Goal: Transaction & Acquisition: Book appointment/travel/reservation

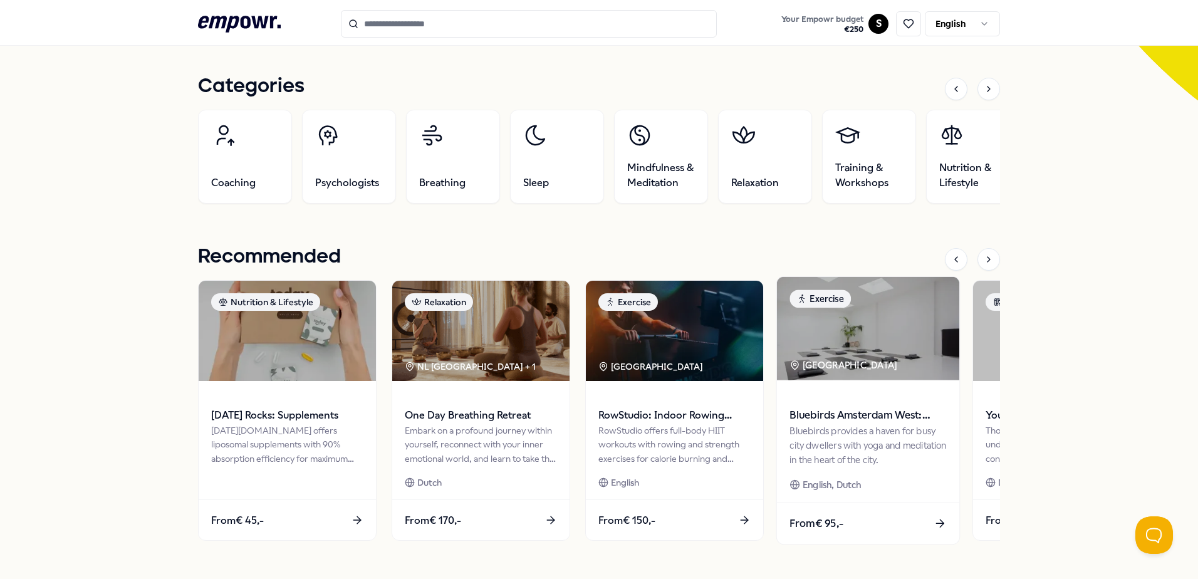
scroll to position [439, 0]
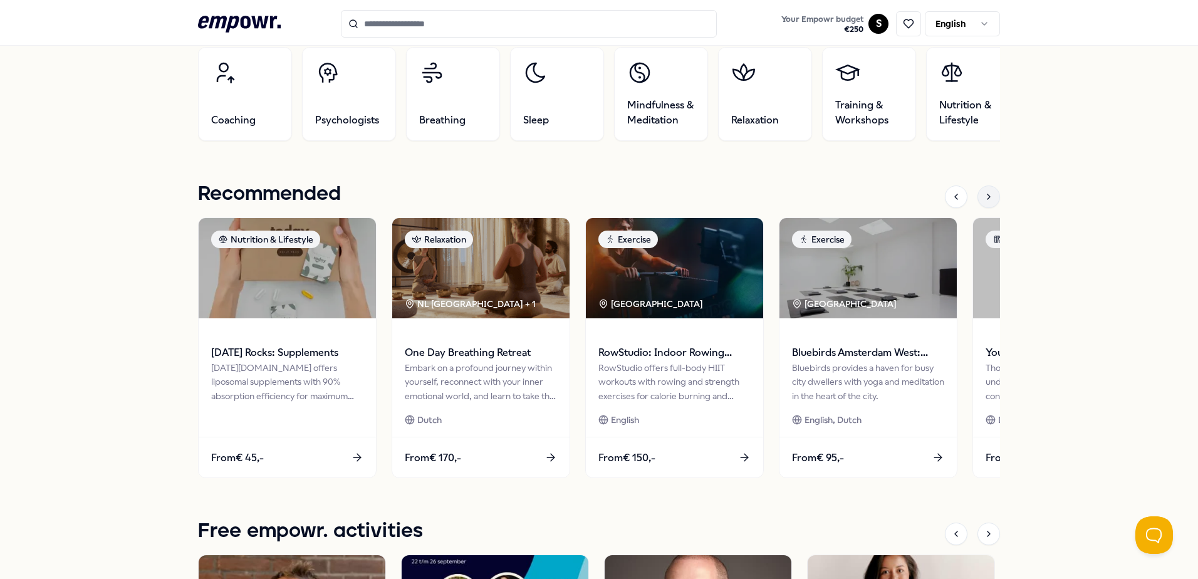
click at [982, 202] on div at bounding box center [988, 196] width 23 height 23
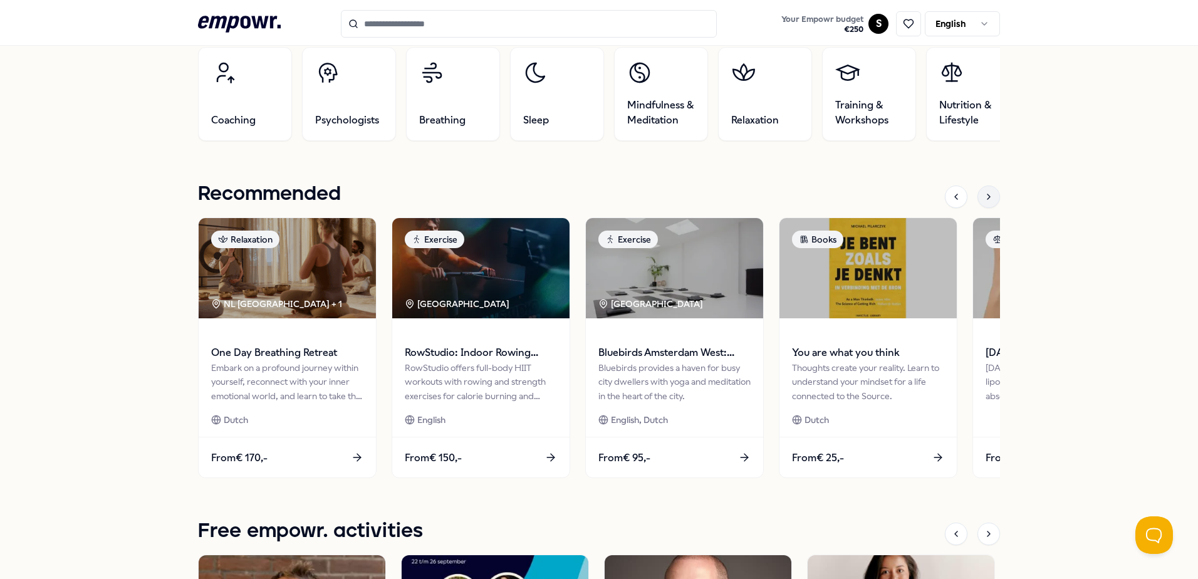
click at [982, 202] on div at bounding box center [988, 196] width 23 height 23
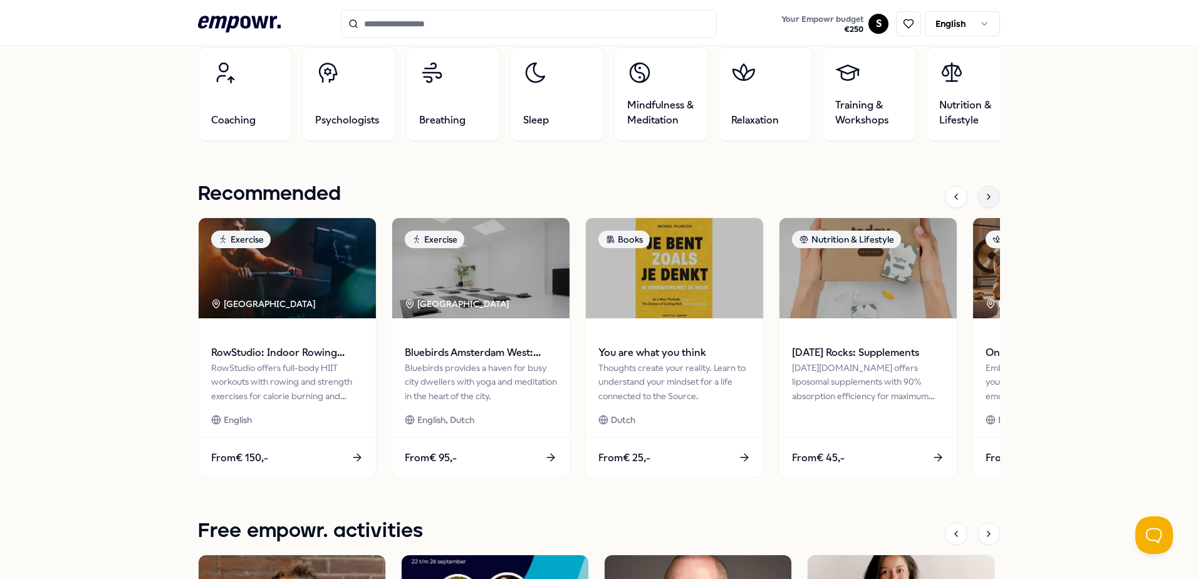
click at [982, 202] on div at bounding box center [988, 196] width 23 height 23
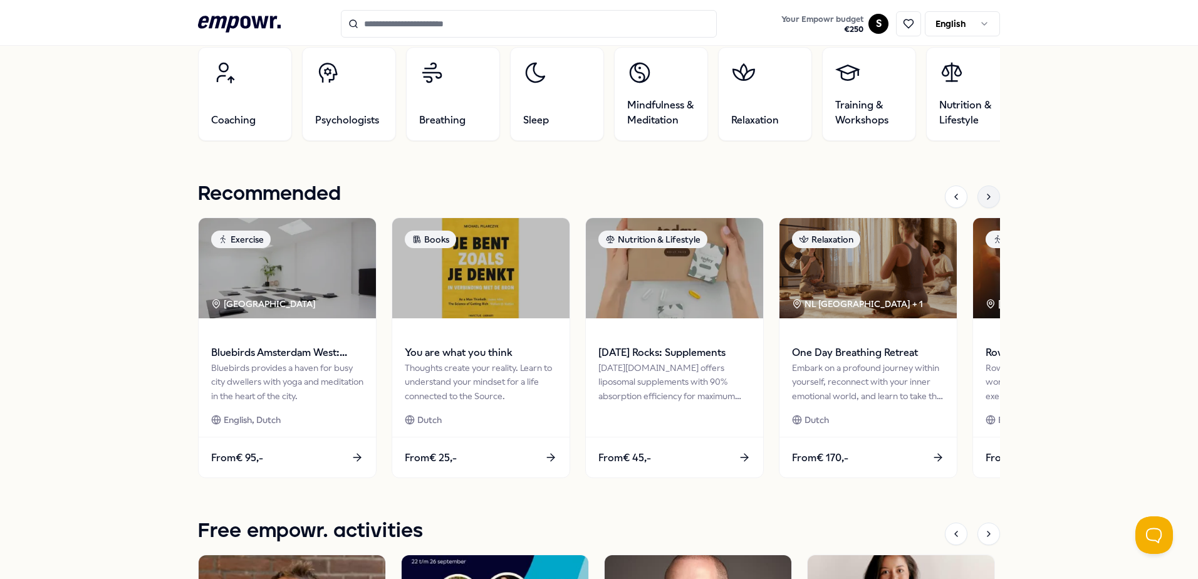
click at [982, 202] on div at bounding box center [988, 196] width 23 height 23
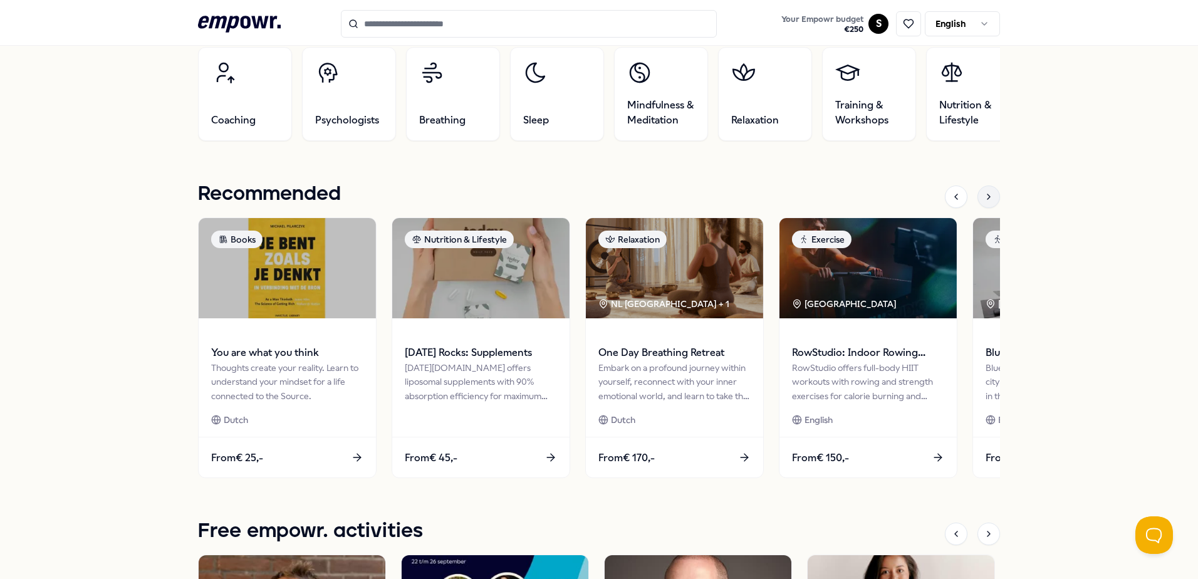
click at [982, 202] on div at bounding box center [988, 196] width 23 height 23
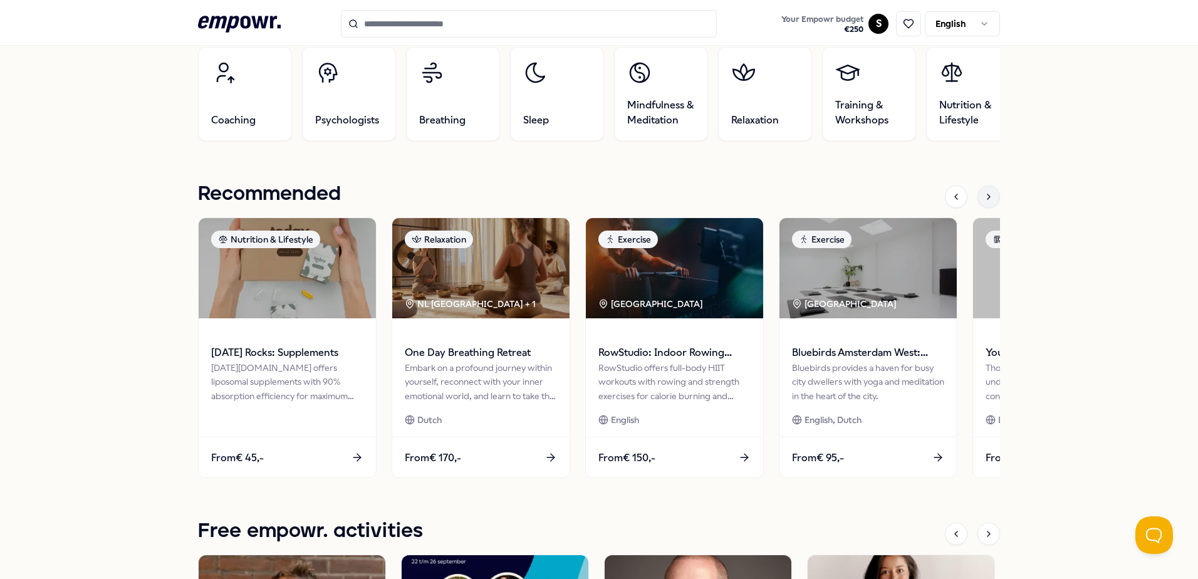
click at [982, 202] on div at bounding box center [988, 196] width 23 height 23
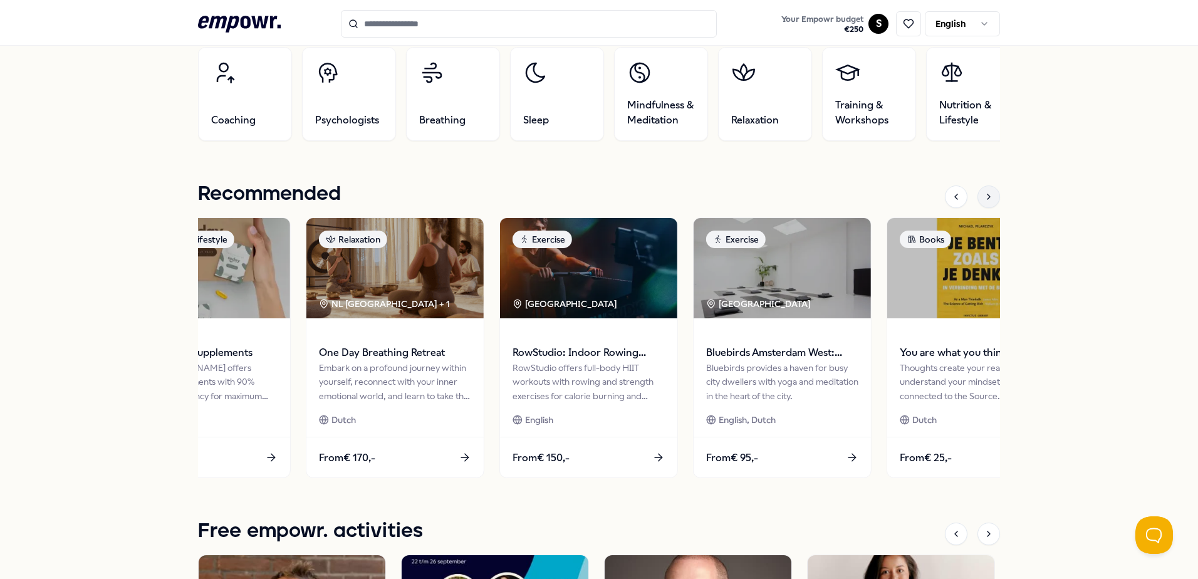
click at [982, 202] on div at bounding box center [988, 196] width 23 height 23
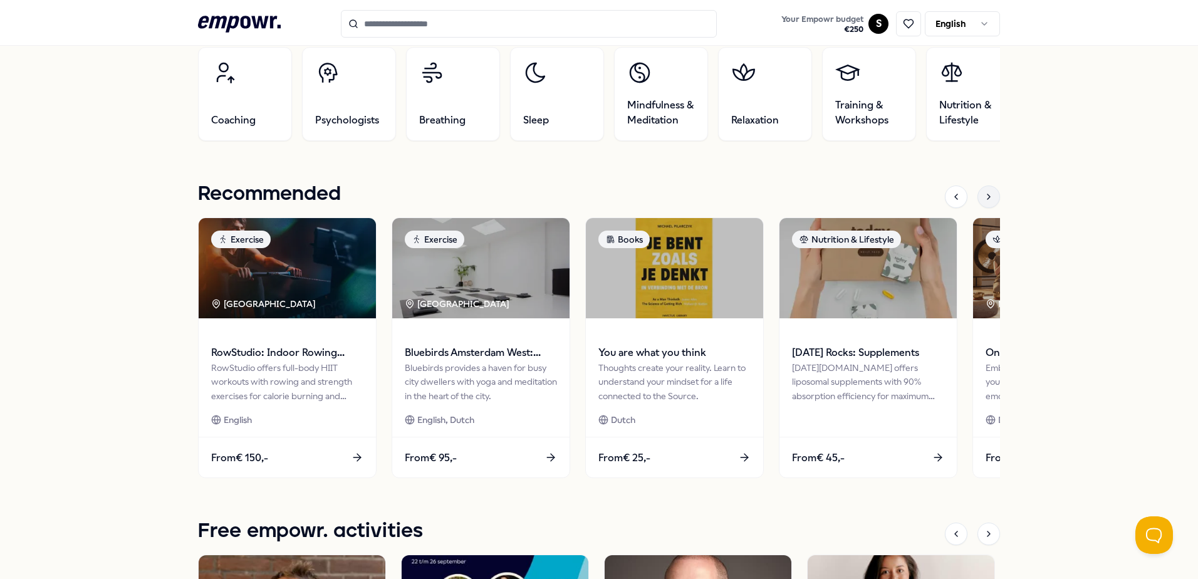
click at [982, 202] on div at bounding box center [988, 196] width 23 height 23
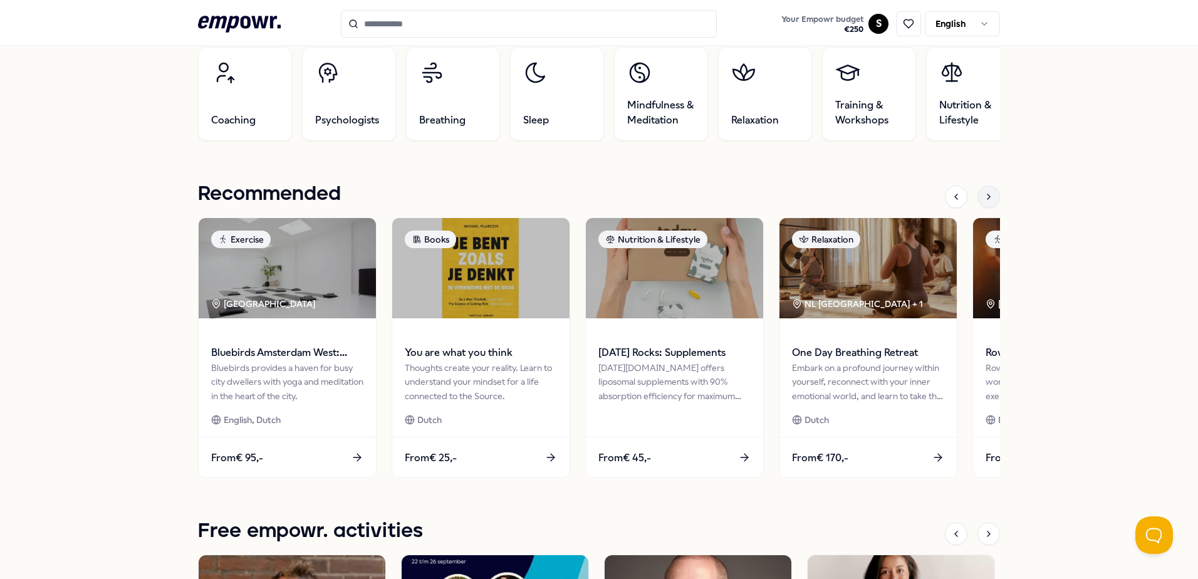
click at [982, 202] on div at bounding box center [988, 196] width 23 height 23
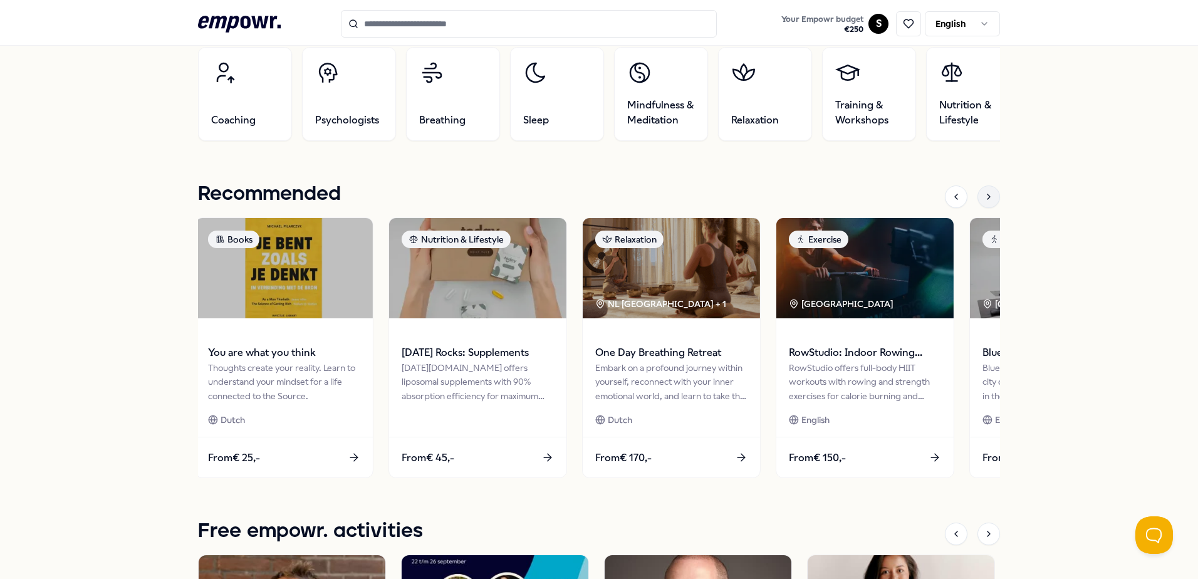
click at [982, 202] on div at bounding box center [988, 196] width 23 height 23
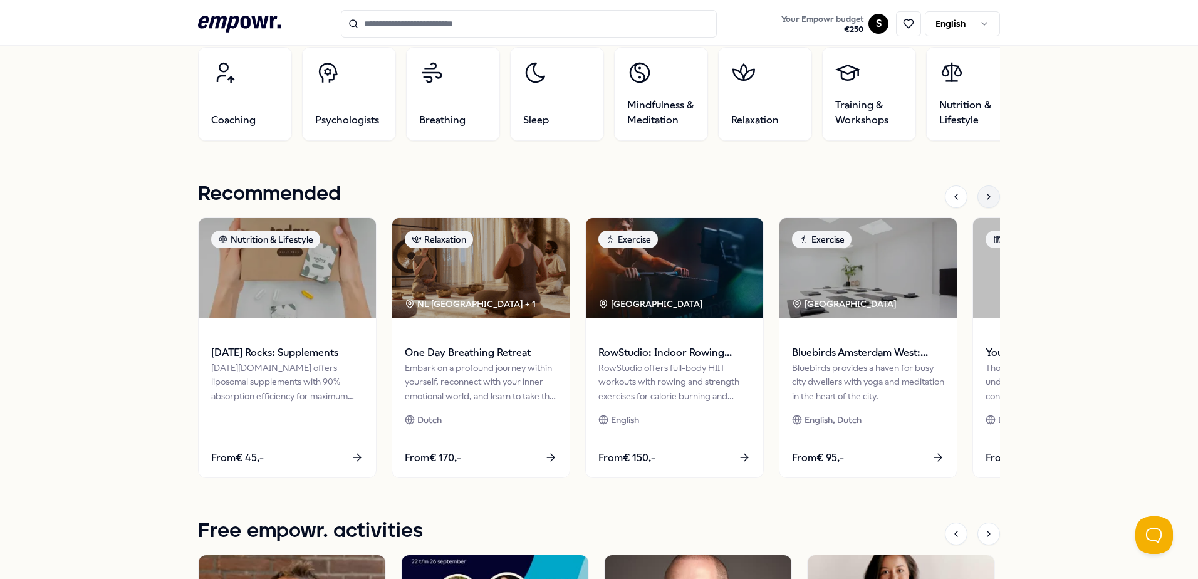
click at [982, 202] on div at bounding box center [988, 196] width 23 height 23
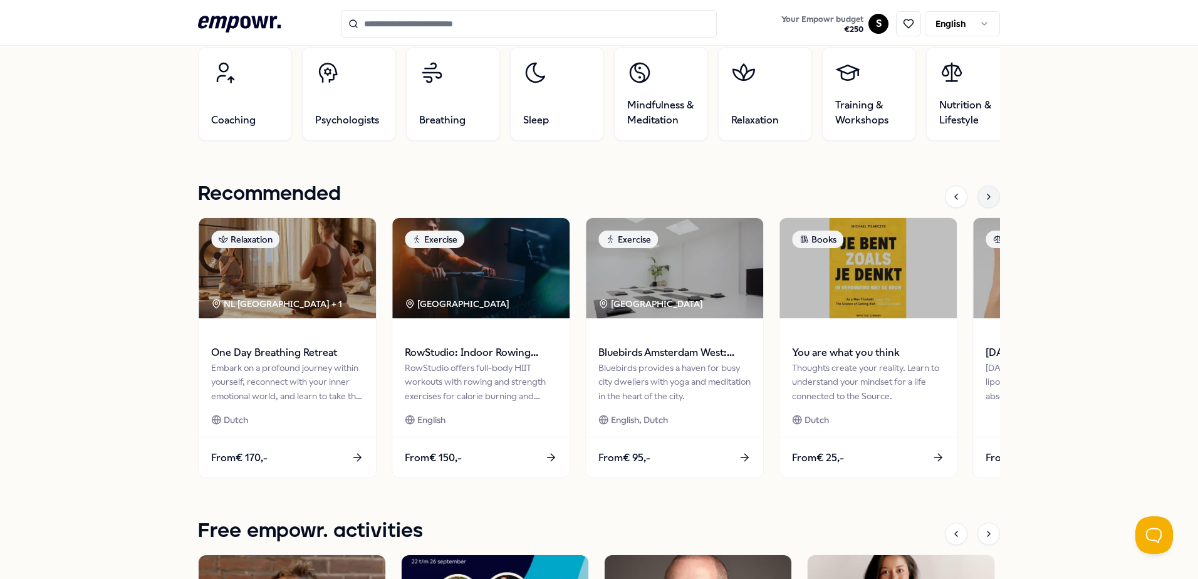
click at [982, 202] on div at bounding box center [988, 196] width 23 height 23
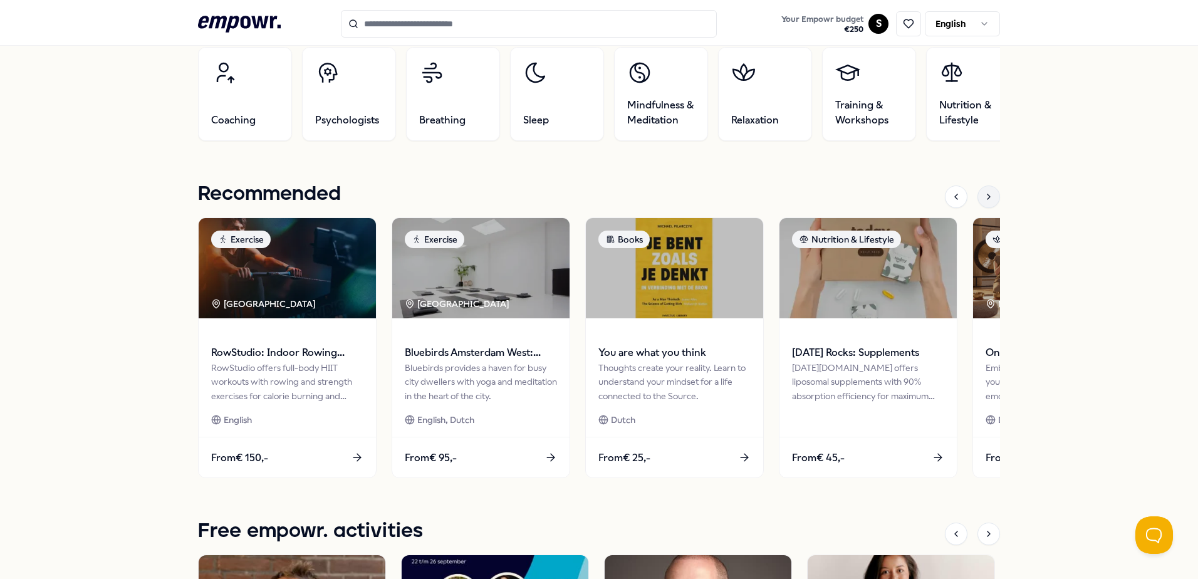
click at [982, 202] on div at bounding box center [988, 196] width 23 height 23
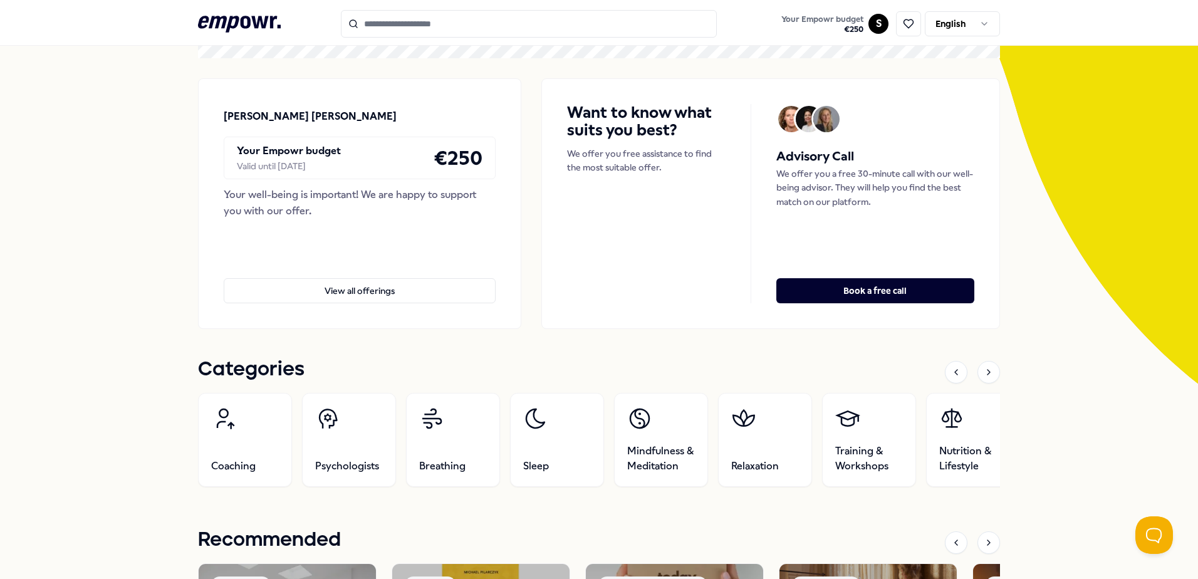
scroll to position [0, 0]
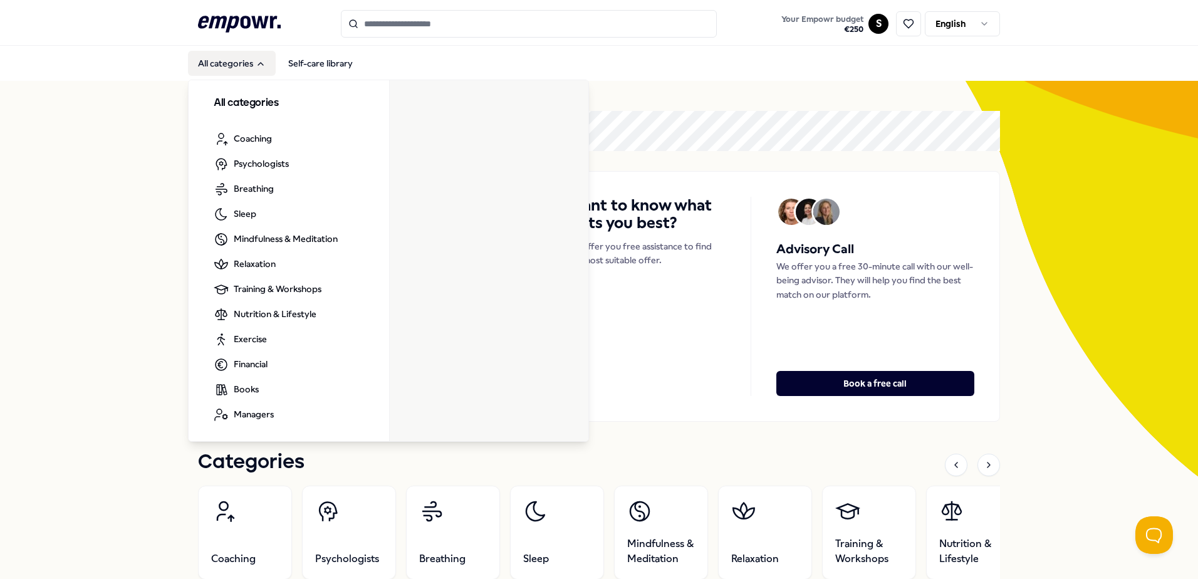
click at [234, 61] on button "All categories" at bounding box center [232, 63] width 88 height 25
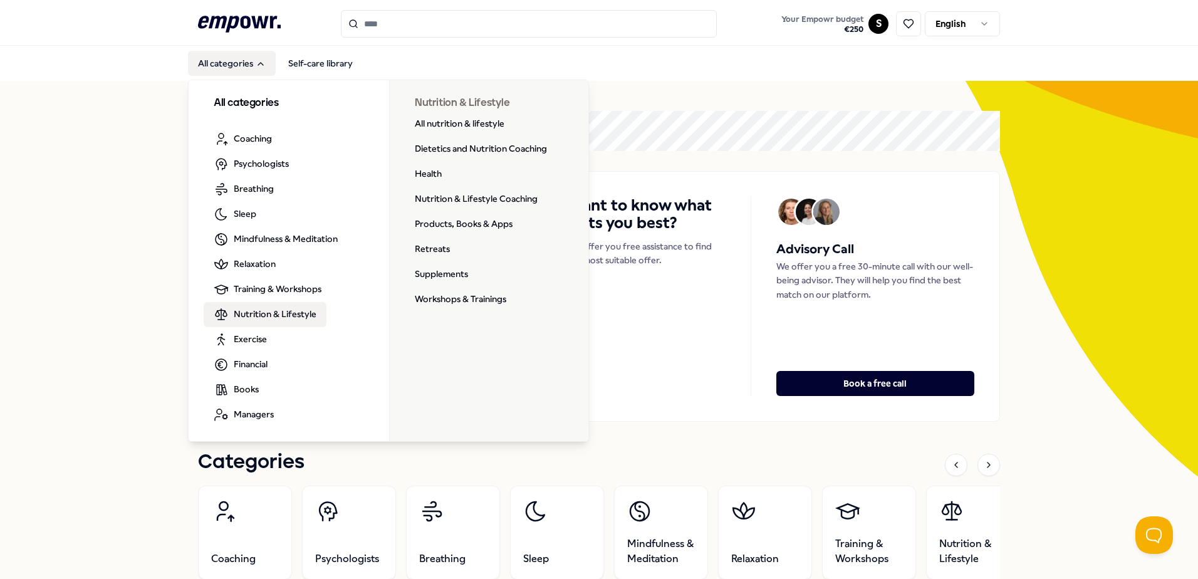
click at [264, 315] on span "Nutrition & Lifestyle" at bounding box center [275, 314] width 83 height 14
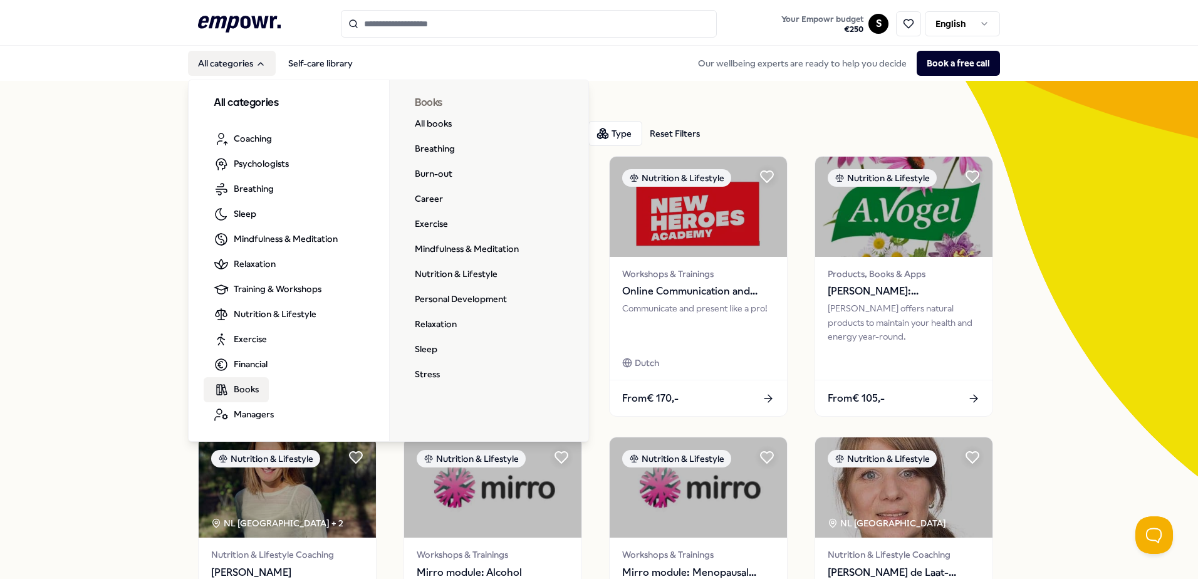
click at [252, 388] on span "Books" at bounding box center [246, 389] width 25 height 14
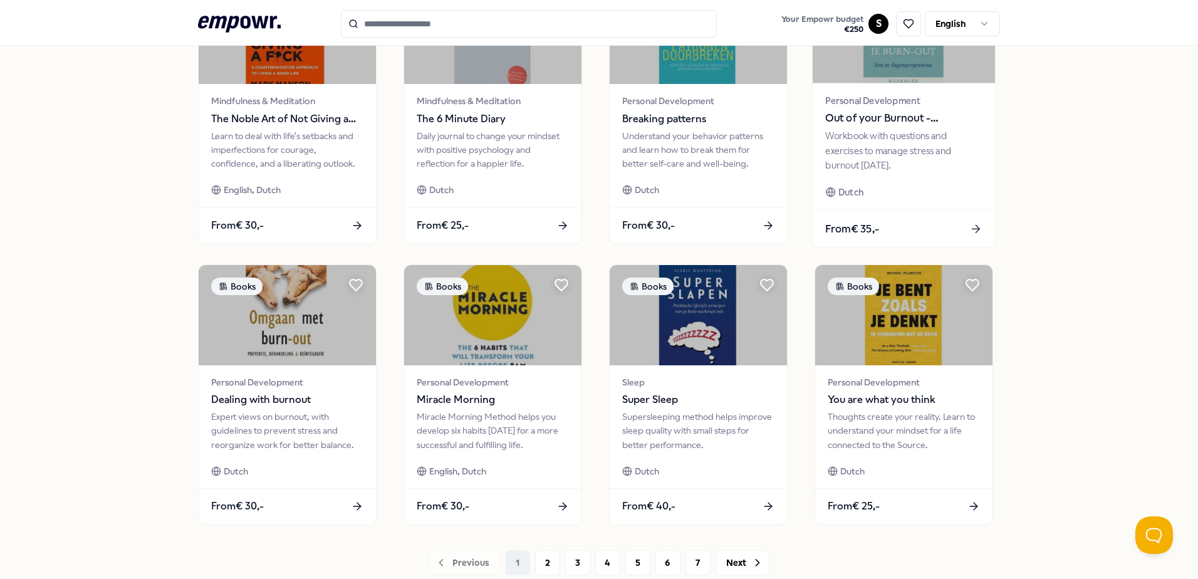
scroll to position [542, 0]
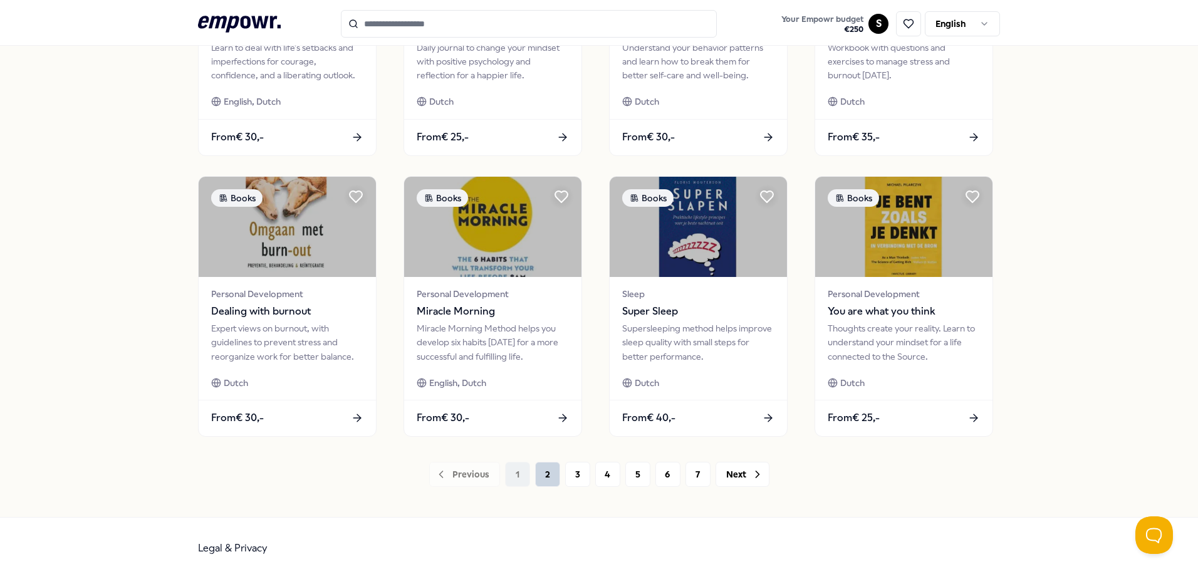
click at [535, 478] on button "2" at bounding box center [547, 474] width 25 height 25
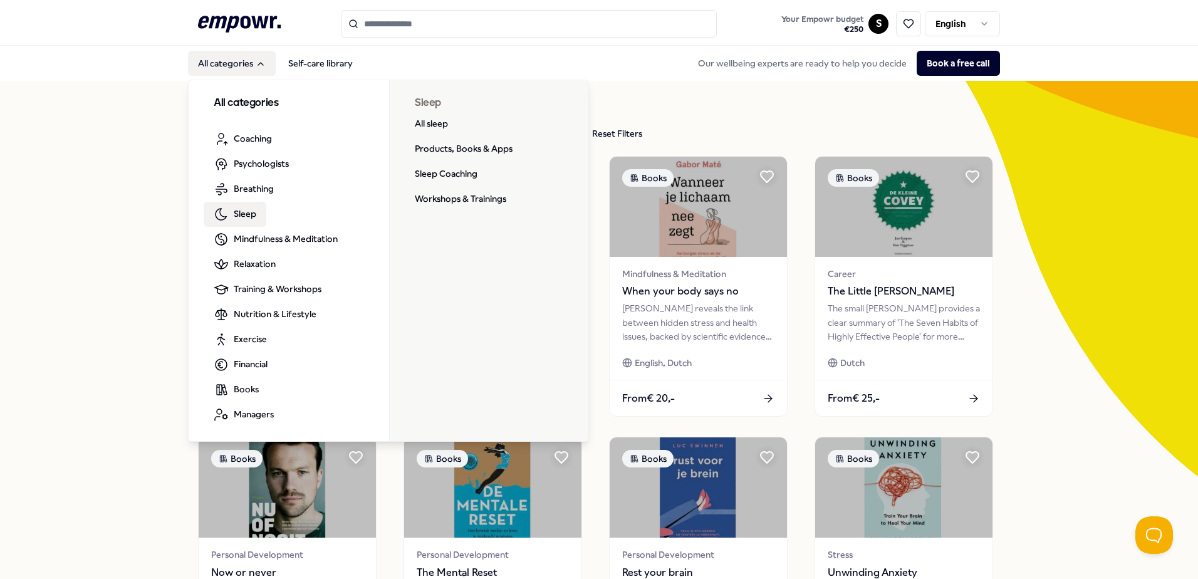
click at [234, 209] on span "Sleep" at bounding box center [245, 214] width 23 height 14
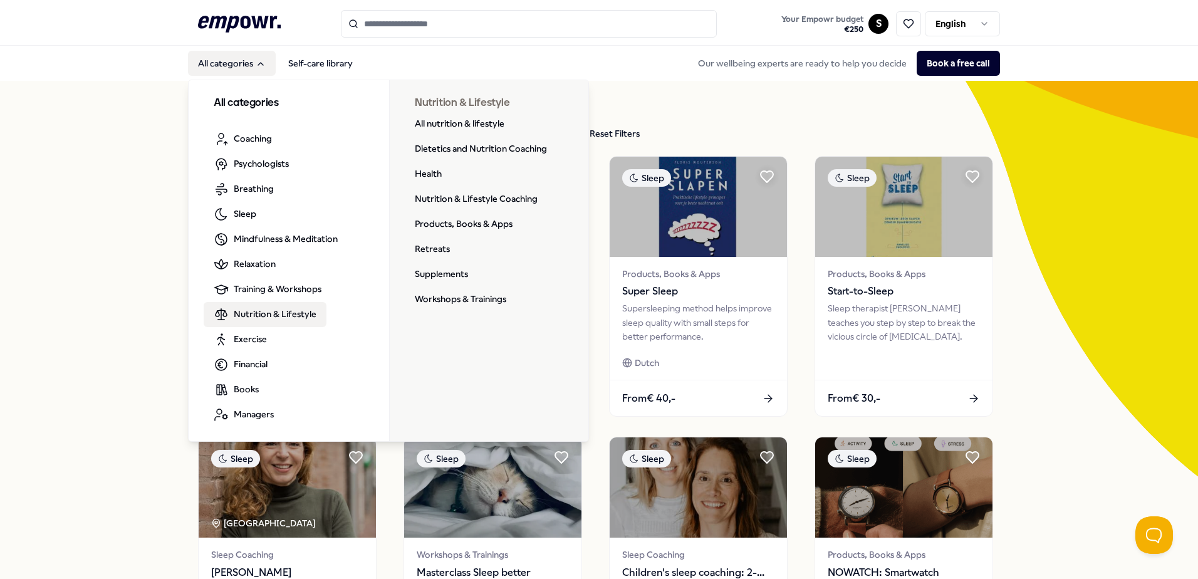
click at [272, 313] on span "Nutrition & Lifestyle" at bounding box center [275, 314] width 83 height 14
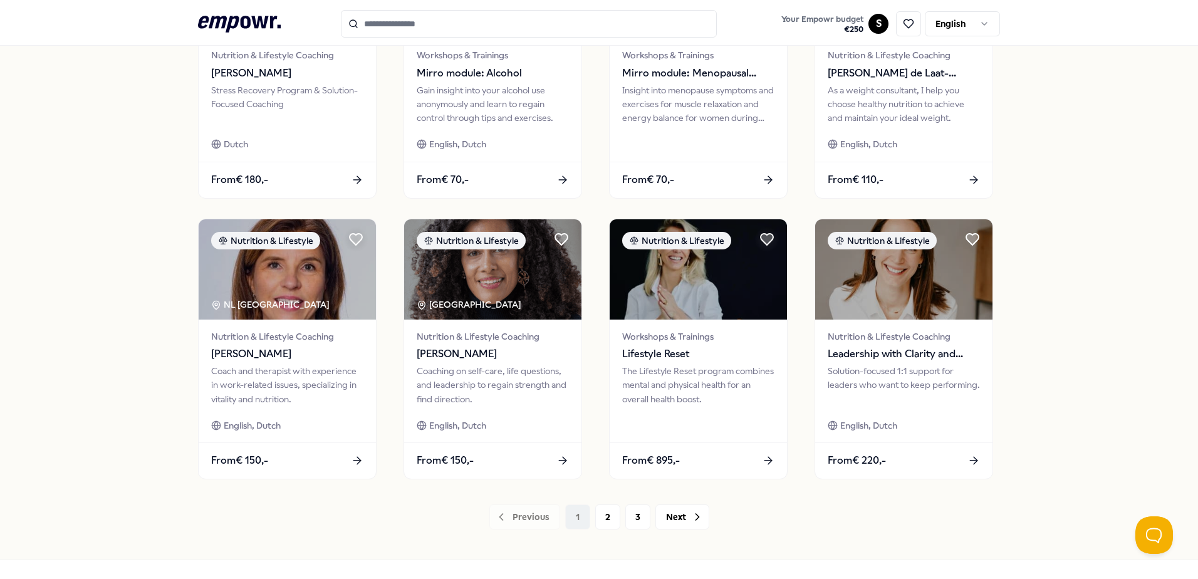
scroll to position [501, 0]
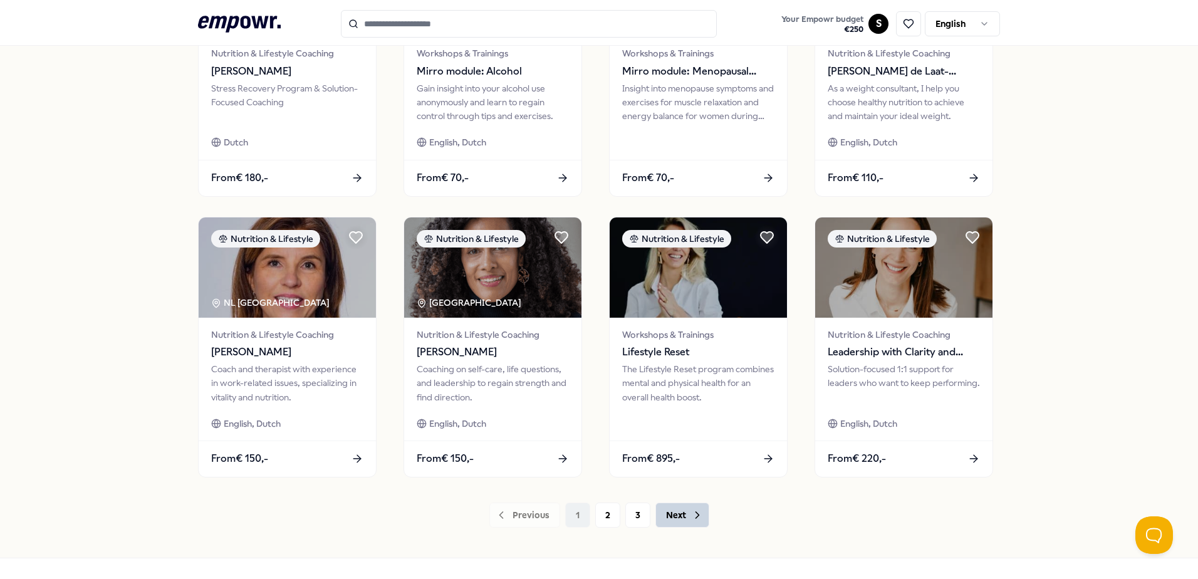
click at [683, 514] on button "Next" at bounding box center [682, 514] width 54 height 25
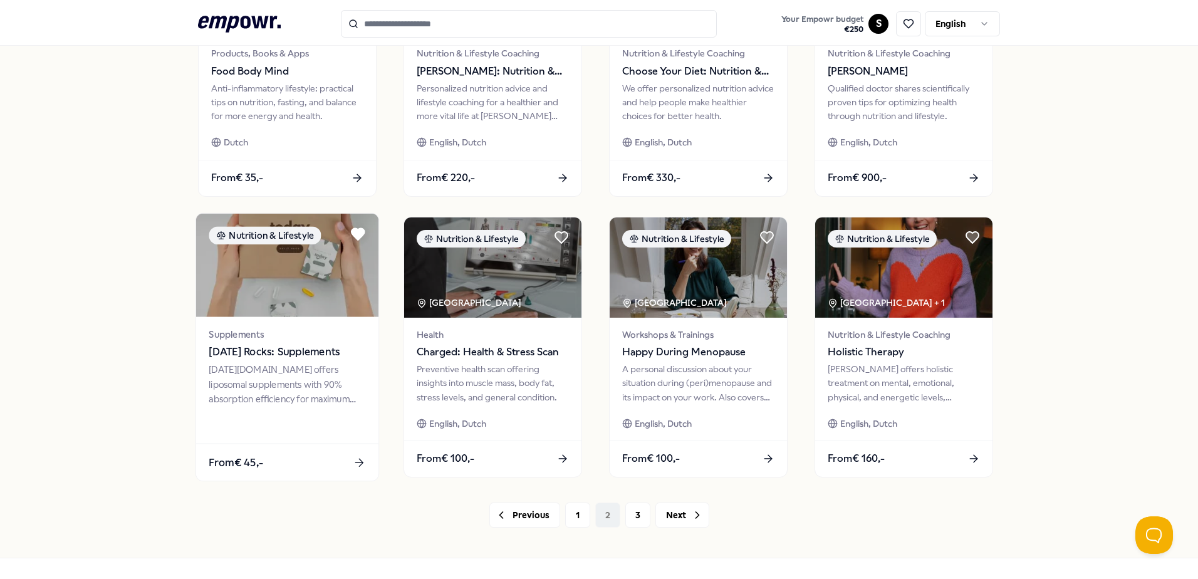
click at [241, 350] on span "[DATE] Rocks: Supplements" at bounding box center [287, 352] width 157 height 16
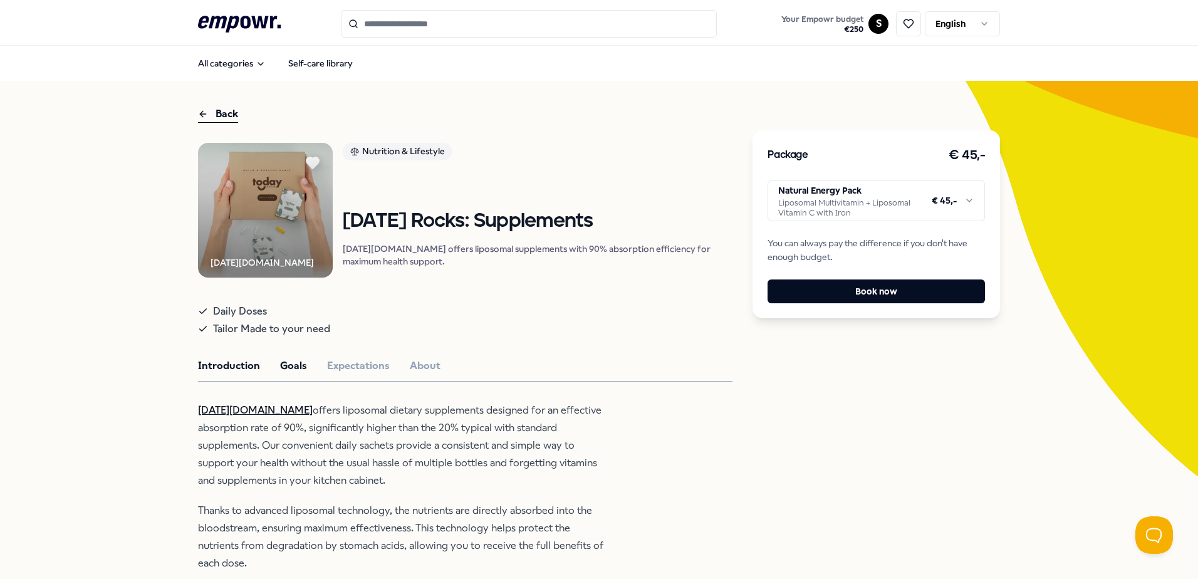
click at [280, 374] on button "Goals" at bounding box center [293, 366] width 27 height 16
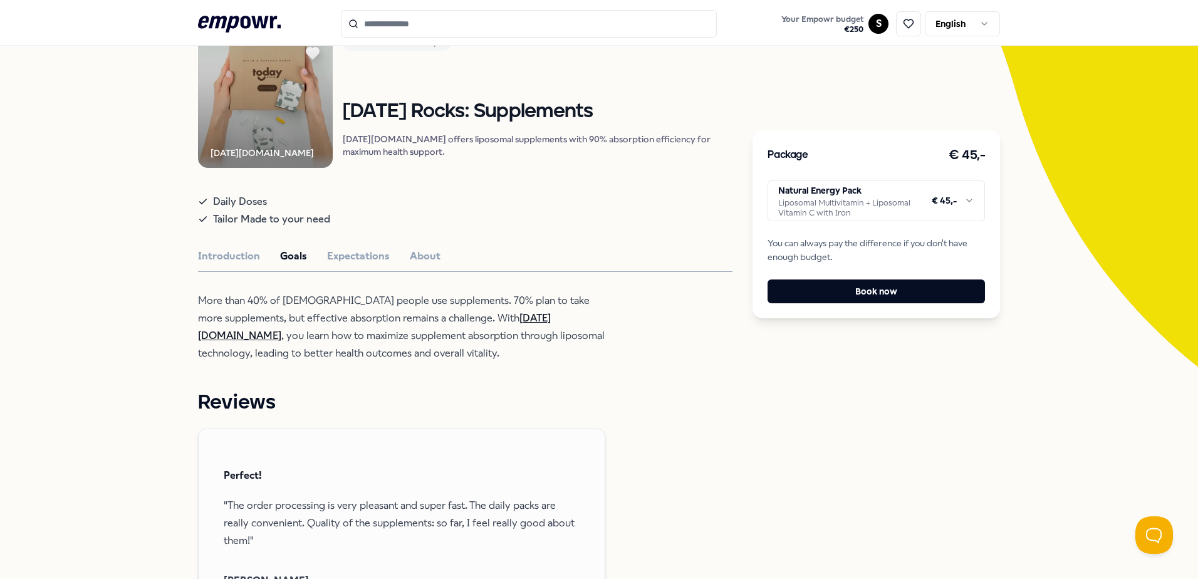
scroll to position [125, 0]
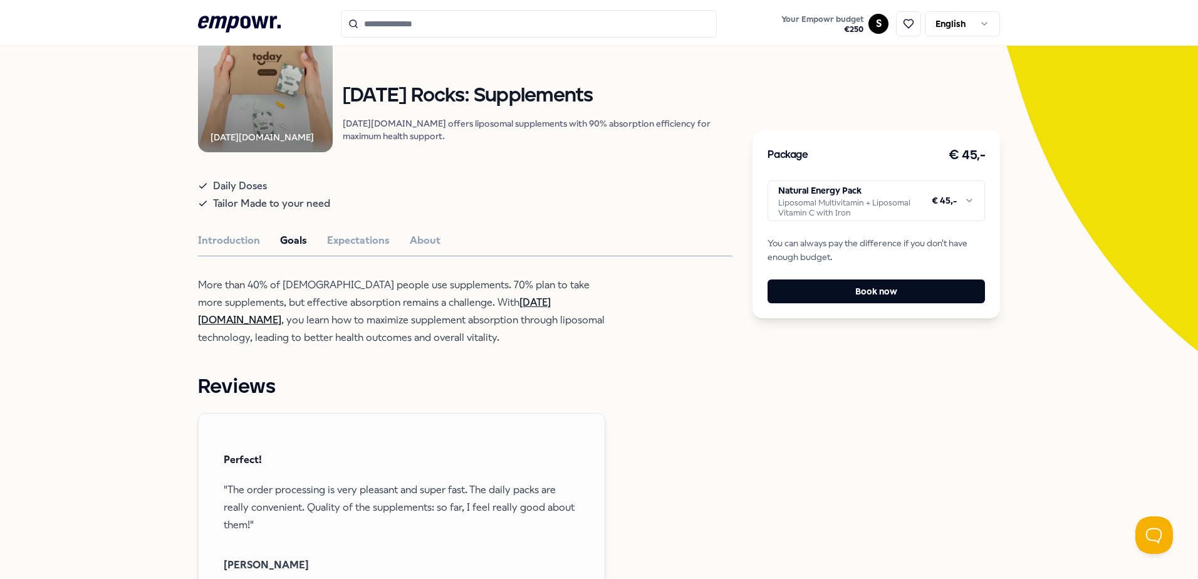
click at [355, 249] on button "Expectations" at bounding box center [358, 240] width 63 height 16
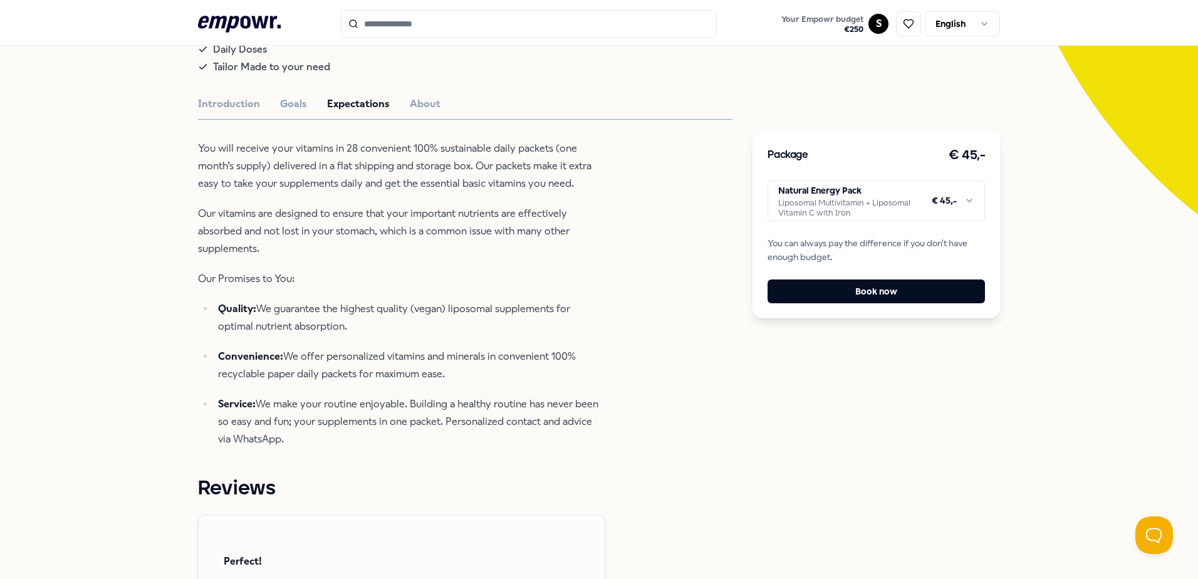
scroll to position [251, 0]
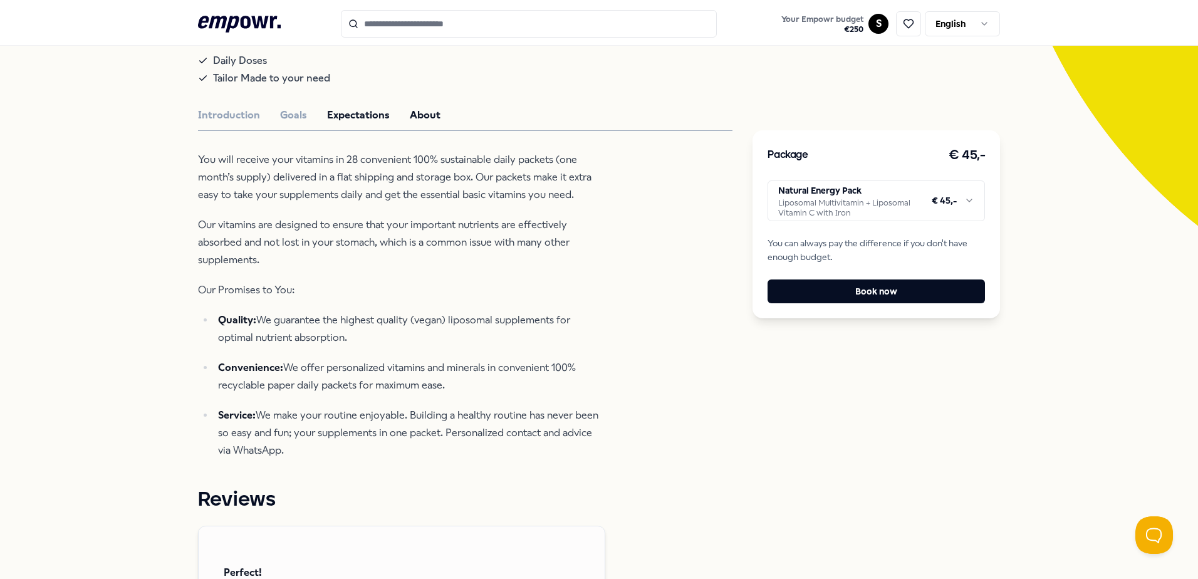
click at [418, 123] on button "About" at bounding box center [425, 115] width 31 height 16
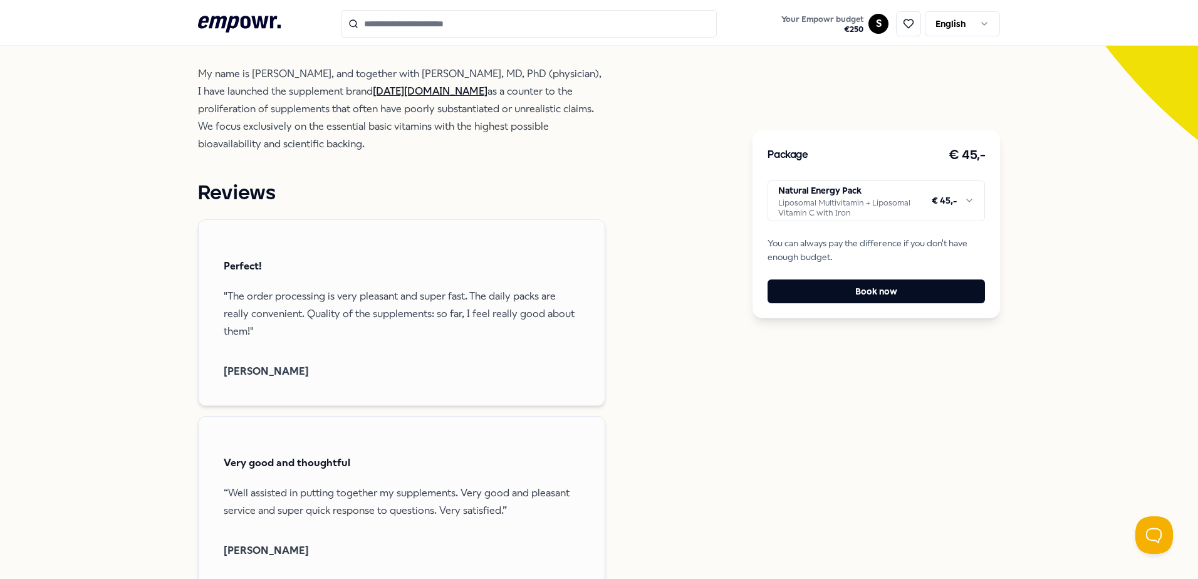
scroll to position [564, 0]
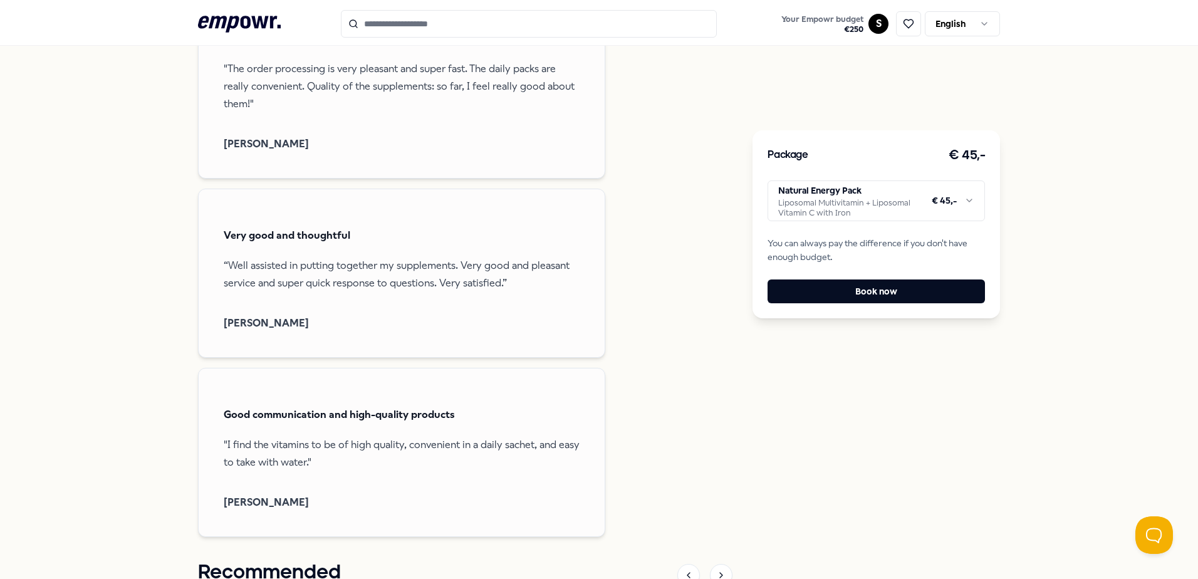
click at [865, 207] on html ".empowr-logo_svg__cls-1{fill:#03032f} Your Empowr budget € 250 S English All ca…" at bounding box center [599, 289] width 1198 height 579
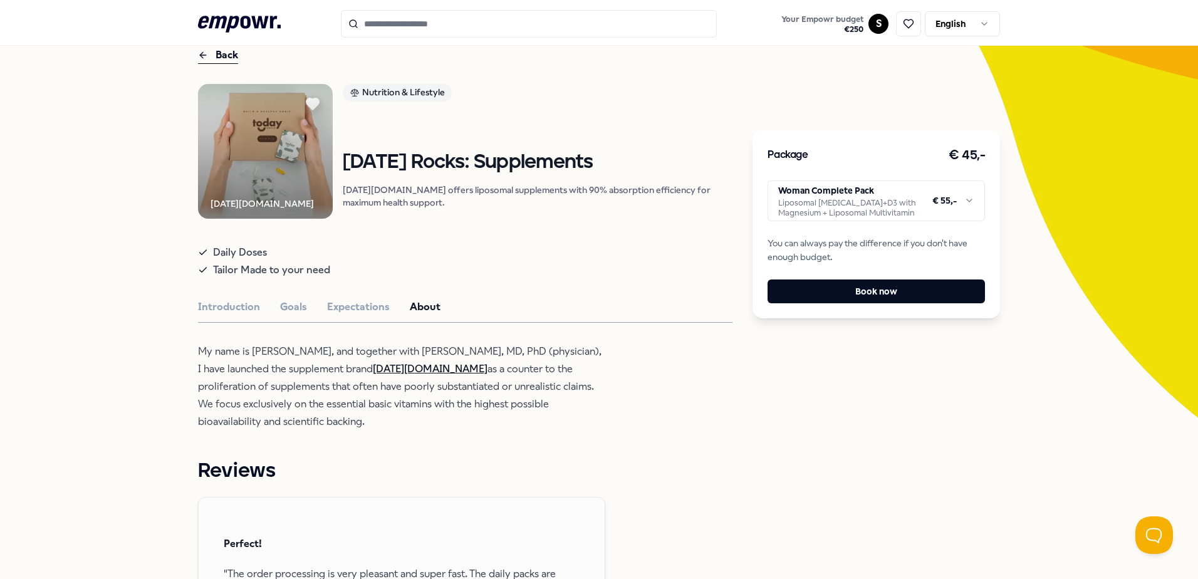
scroll to position [0, 0]
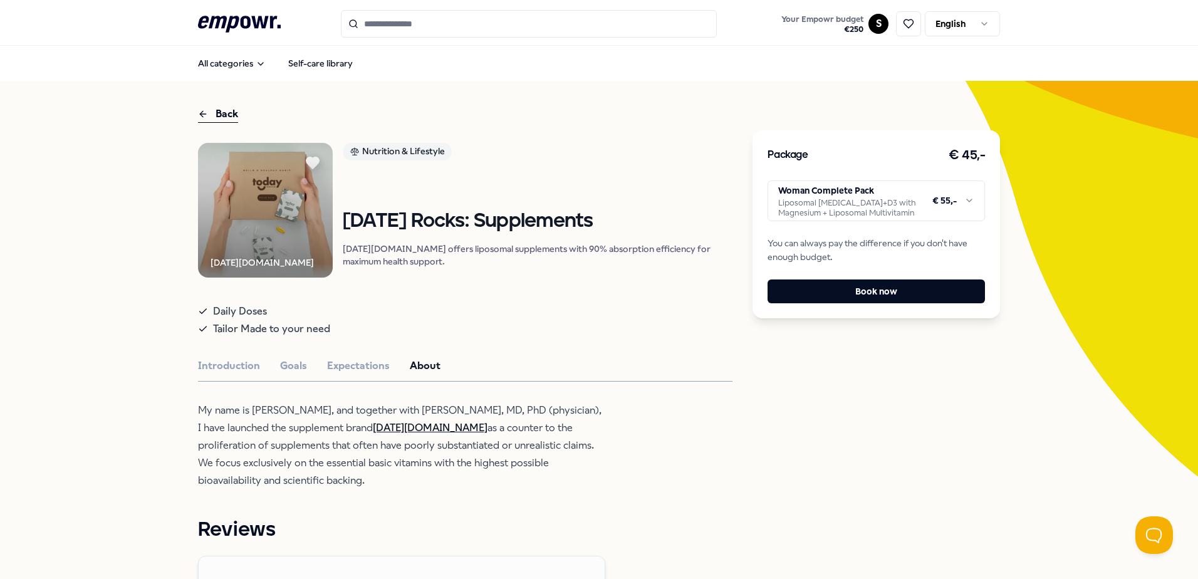
click at [270, 184] on img at bounding box center [265, 210] width 135 height 135
click at [317, 158] on icon at bounding box center [313, 163] width 14 height 13
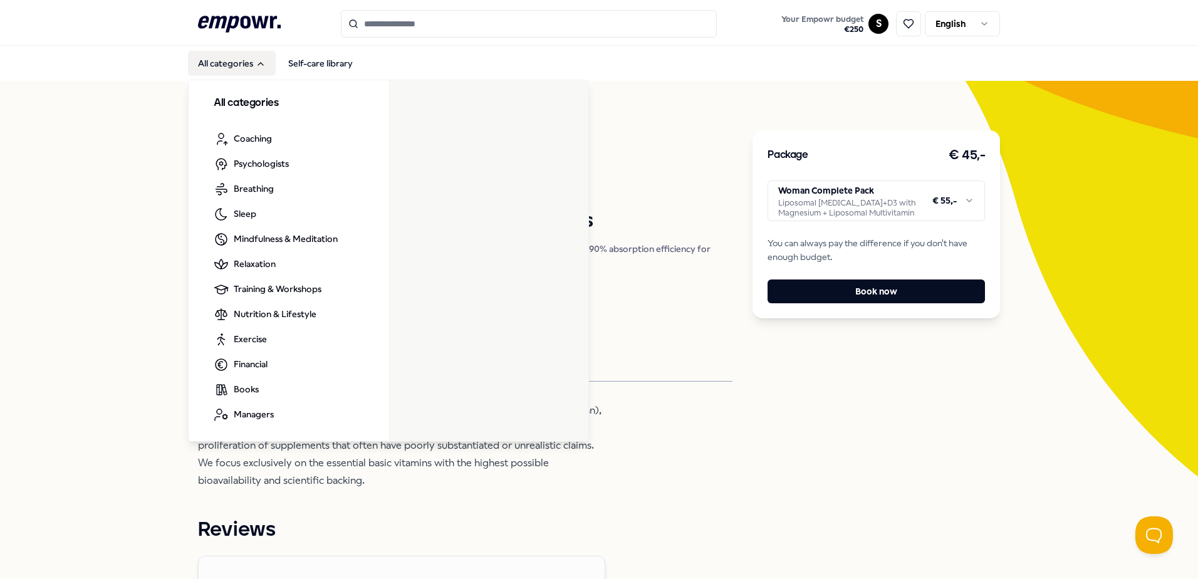
click at [217, 68] on button "All categories" at bounding box center [232, 63] width 88 height 25
click at [222, 61] on button "All categories" at bounding box center [232, 63] width 88 height 25
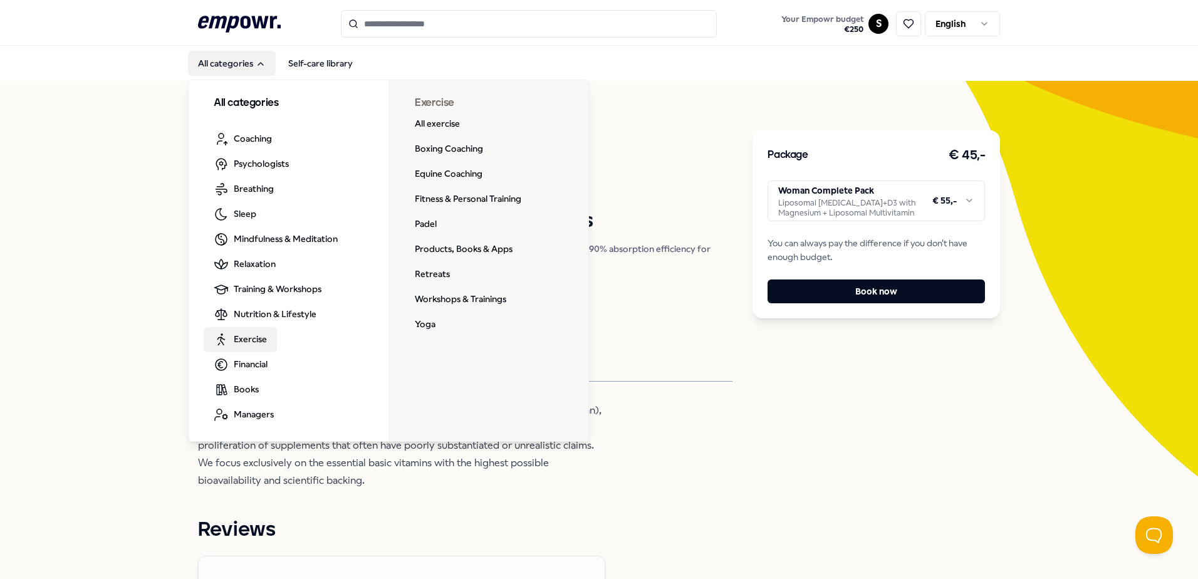
click at [245, 335] on span "Exercise" at bounding box center [250, 339] width 33 height 14
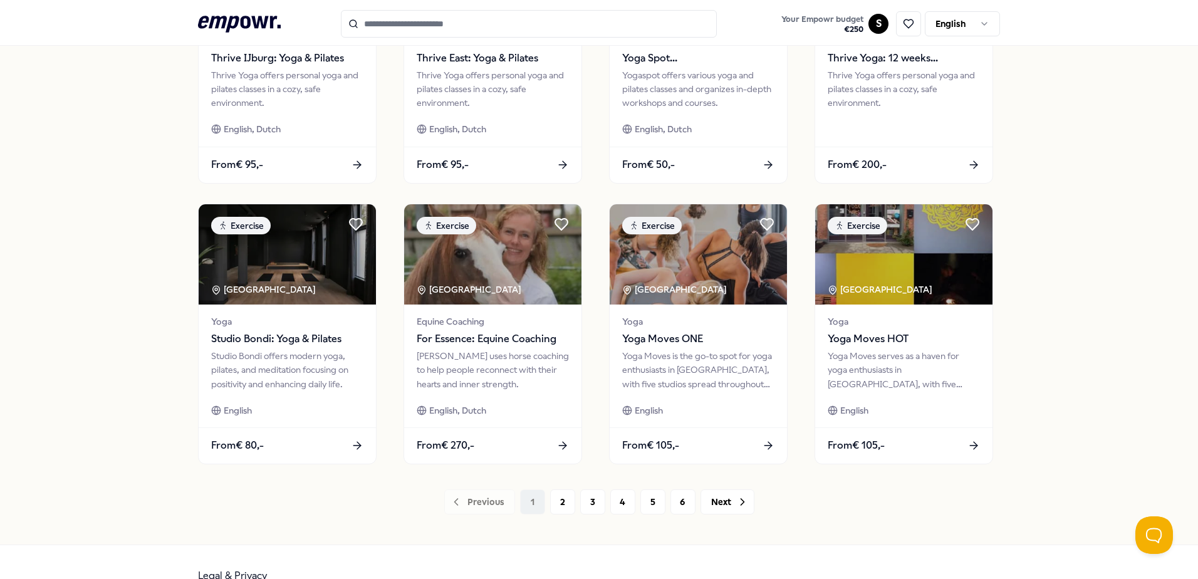
scroll to position [542, 0]
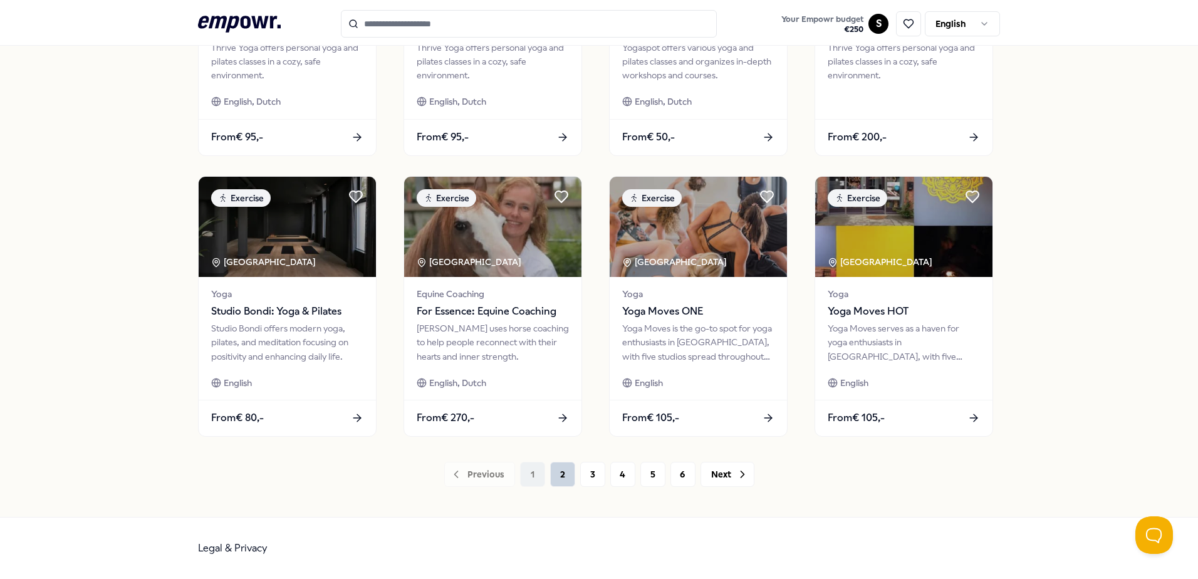
click at [551, 478] on button "2" at bounding box center [562, 474] width 25 height 25
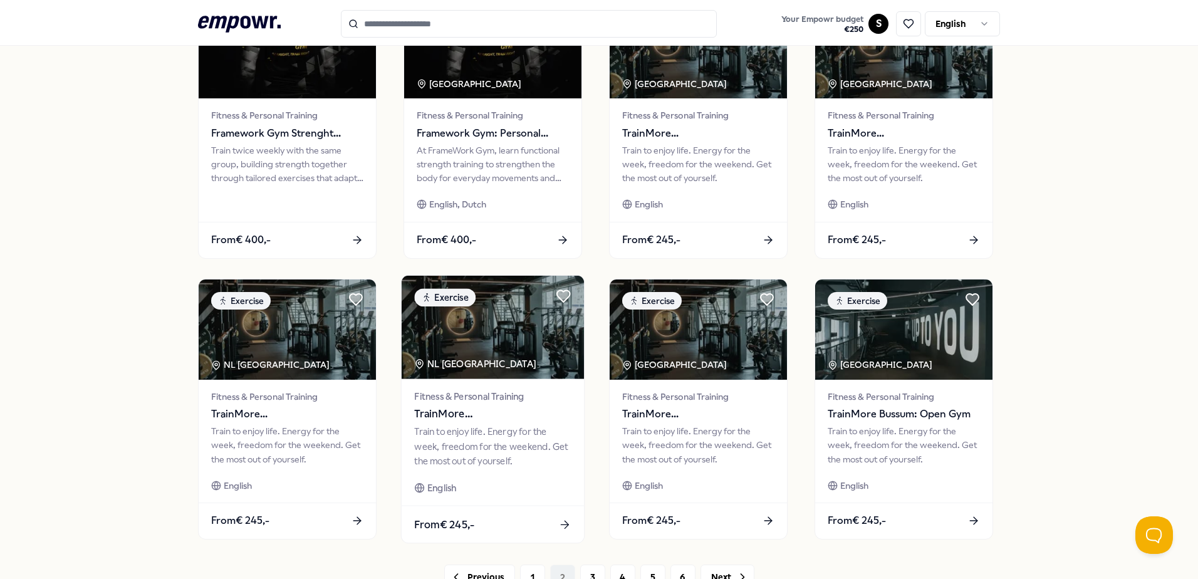
scroll to position [542, 0]
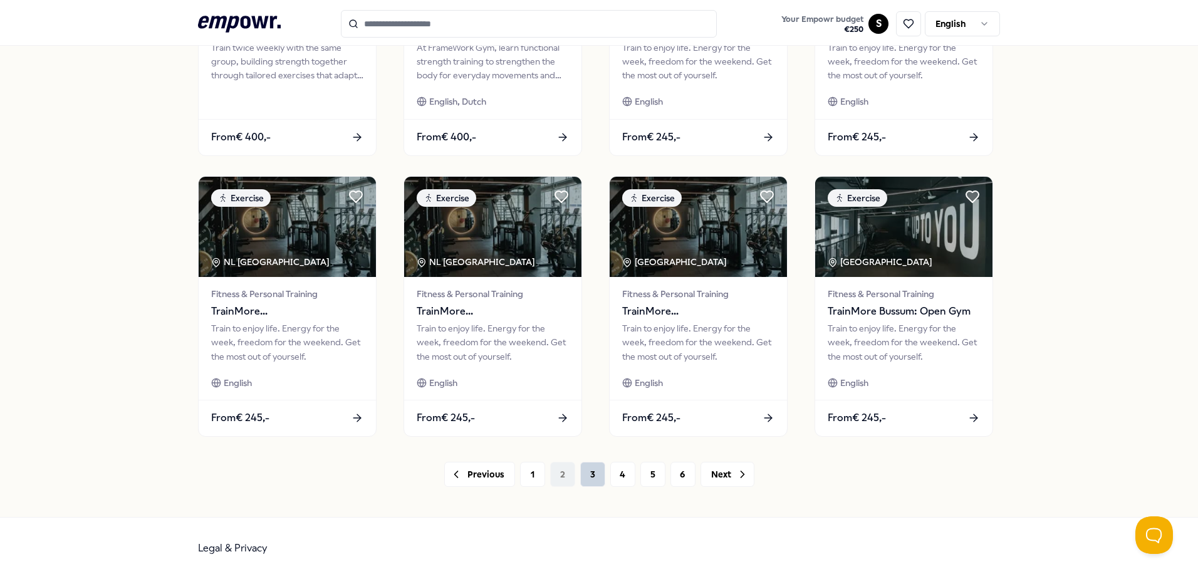
click at [581, 482] on button "3" at bounding box center [592, 474] width 25 height 25
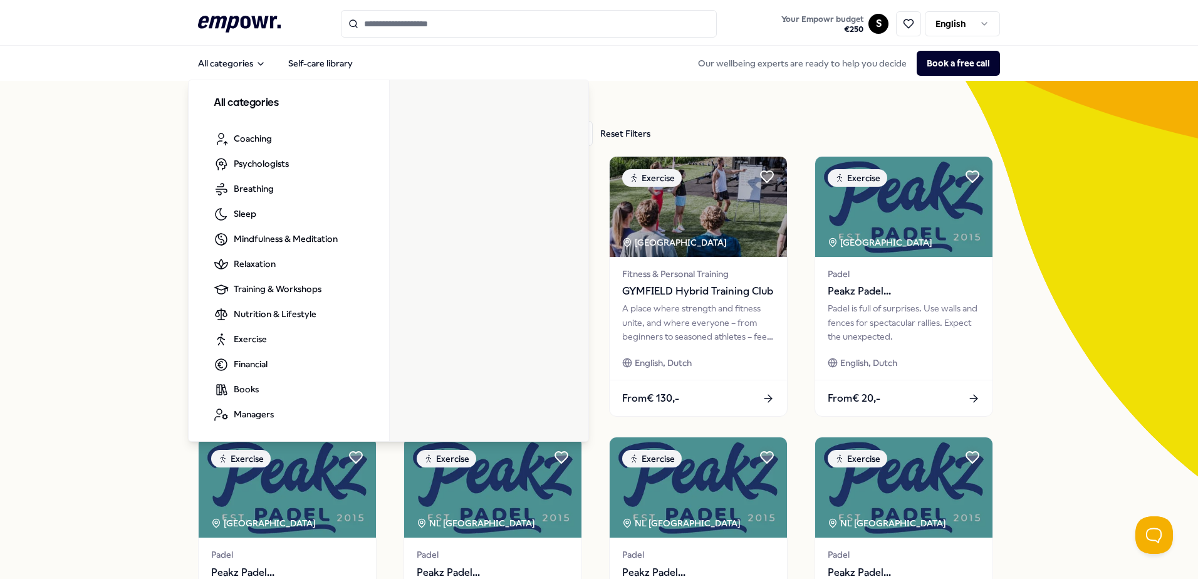
click at [227, 28] on icon at bounding box center [239, 24] width 83 height 16
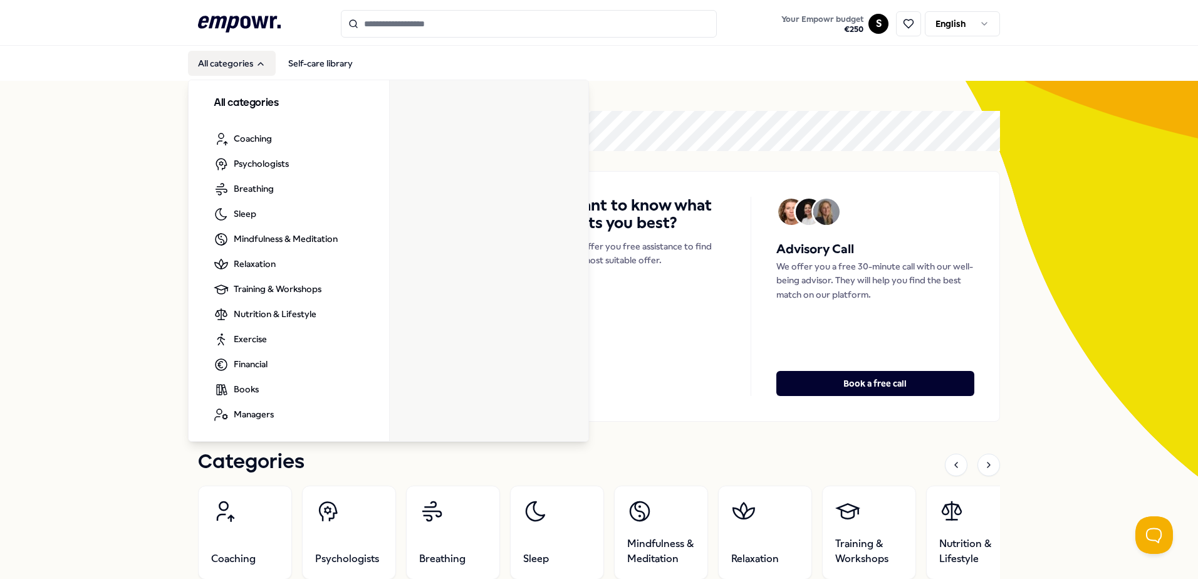
click at [221, 57] on button "All categories" at bounding box center [232, 63] width 88 height 25
click at [237, 71] on button "All categories" at bounding box center [232, 63] width 88 height 25
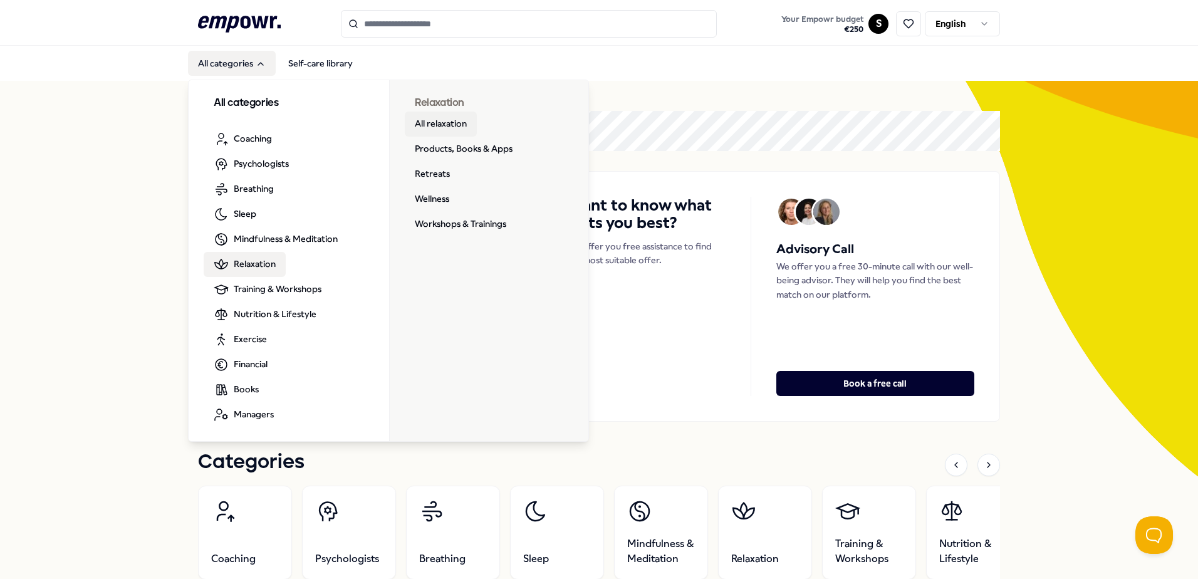
click at [428, 125] on link "All relaxation" at bounding box center [441, 124] width 72 height 25
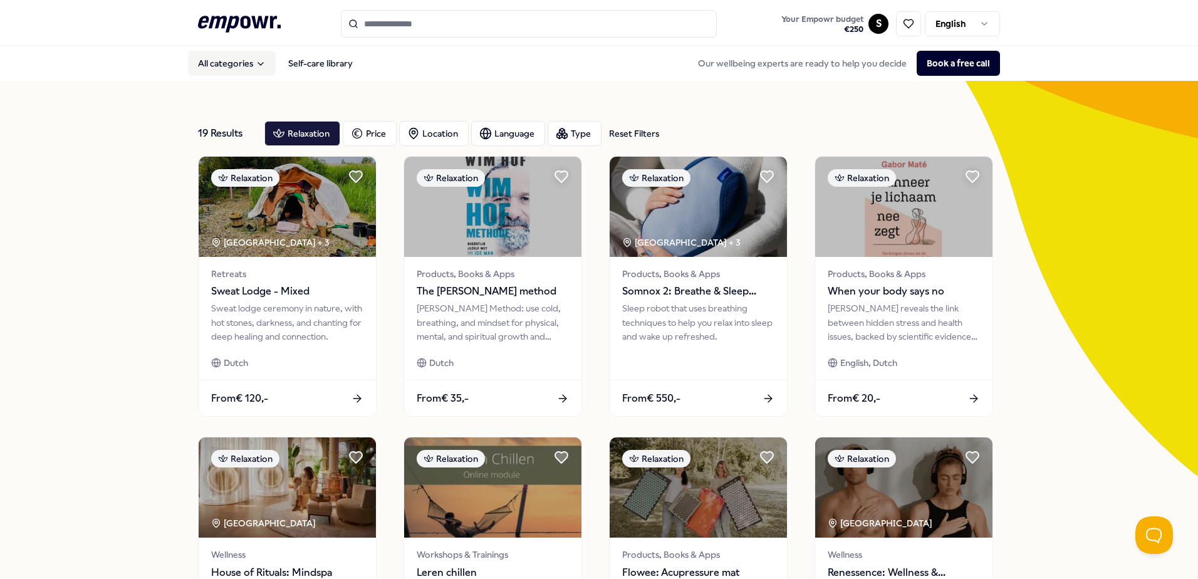
scroll to position [188, 0]
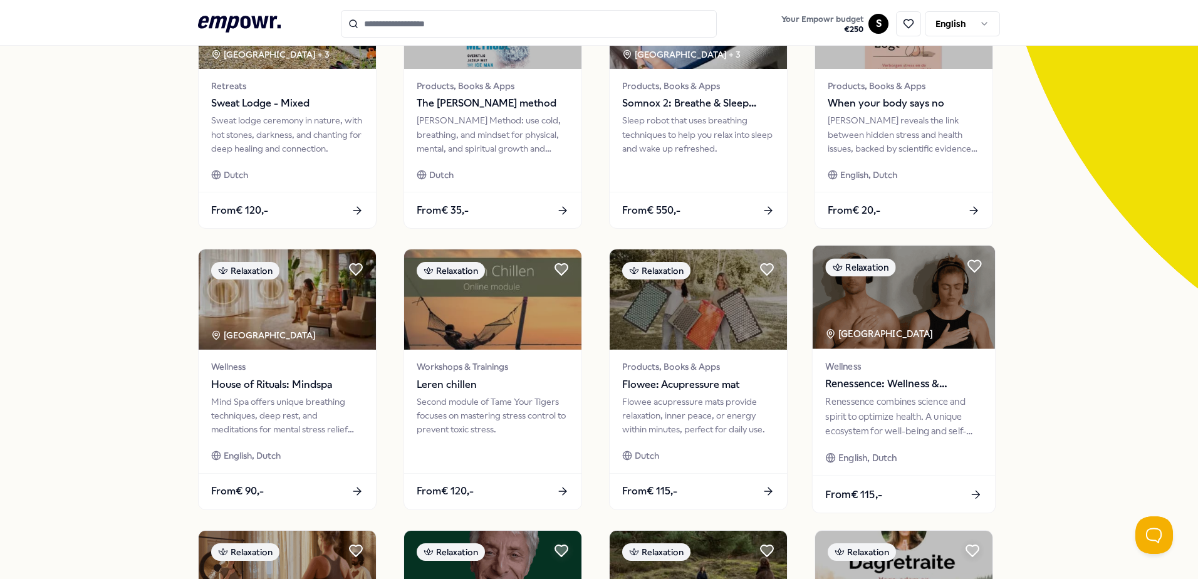
click at [905, 375] on div "Wellness Renessence: Wellness & Mindfulness" at bounding box center [903, 375] width 157 height 33
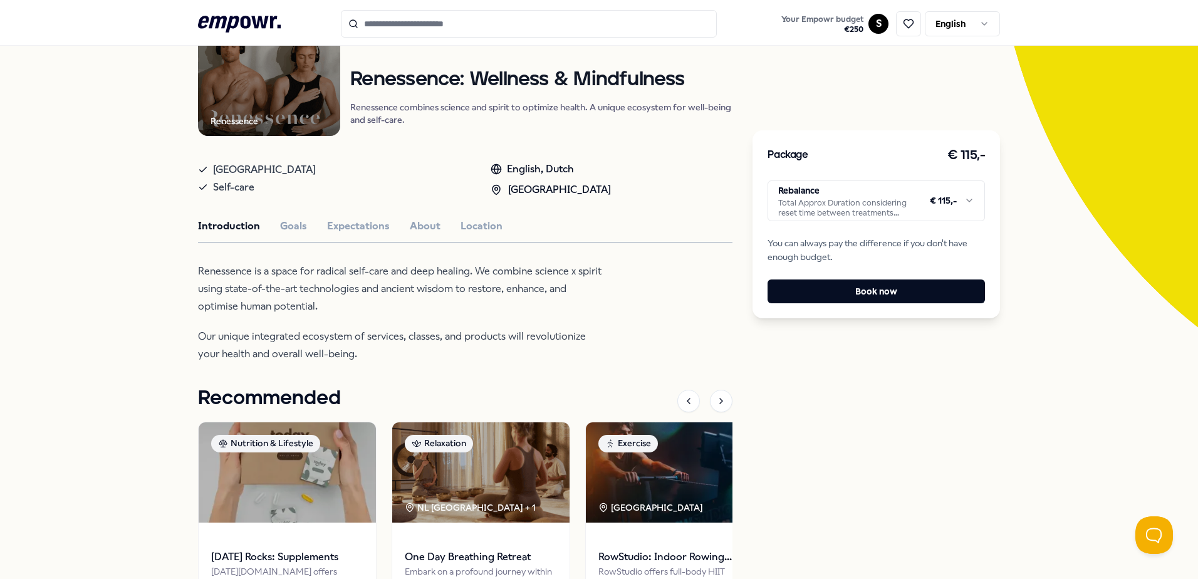
scroll to position [143, 0]
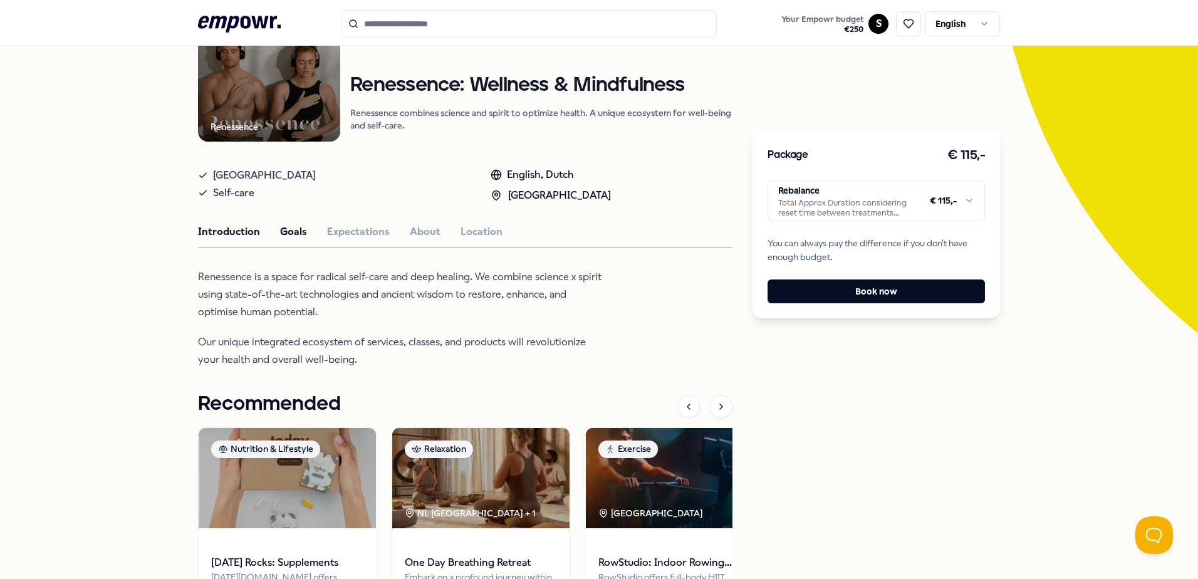
click at [284, 225] on button "Goals" at bounding box center [293, 232] width 27 height 16
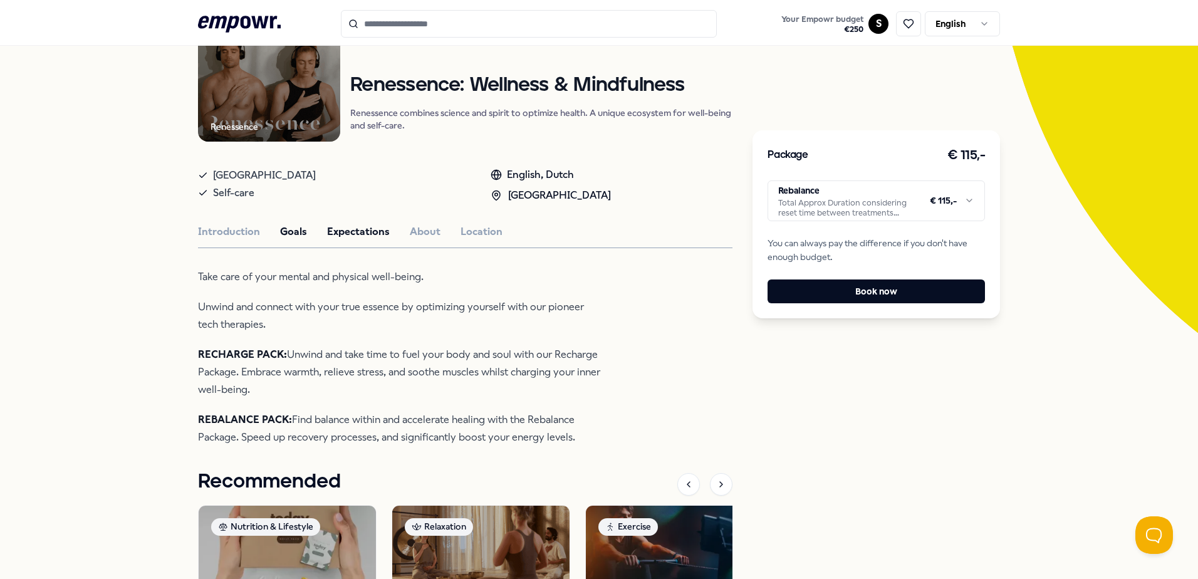
drag, startPoint x: 375, startPoint y: 239, endPoint x: 348, endPoint y: 237, distance: 27.1
click at [362, 240] on div "Renessence Relaxation Renessence: Wellness & Mindfulness Renessence combines sc…" at bounding box center [465, 388] width 534 height 779
click at [348, 237] on button "Expectations" at bounding box center [358, 232] width 63 height 16
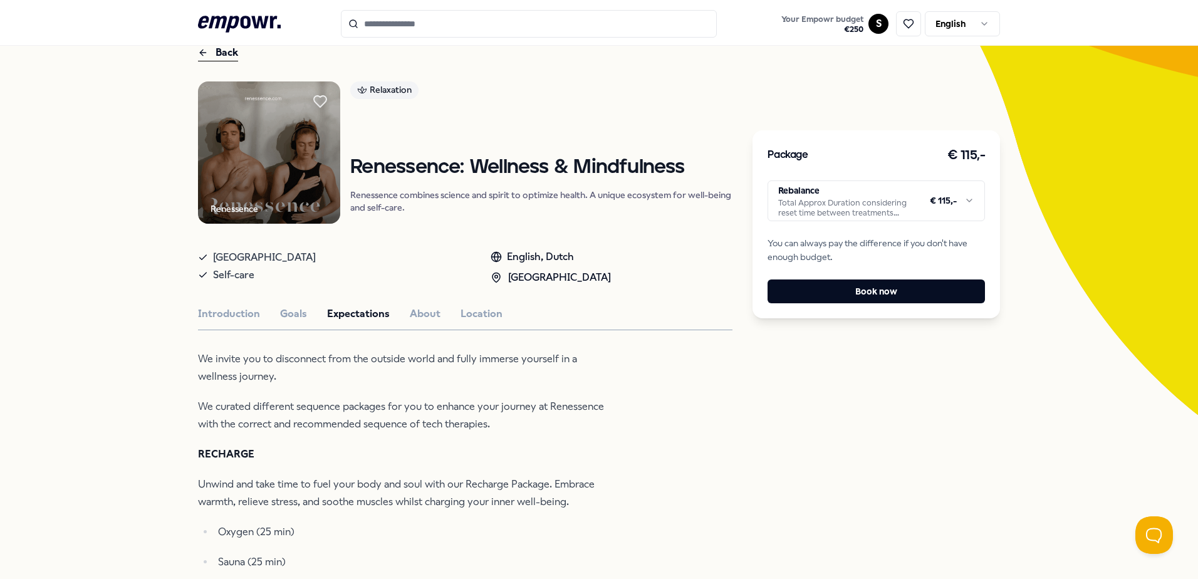
scroll to position [18, 0]
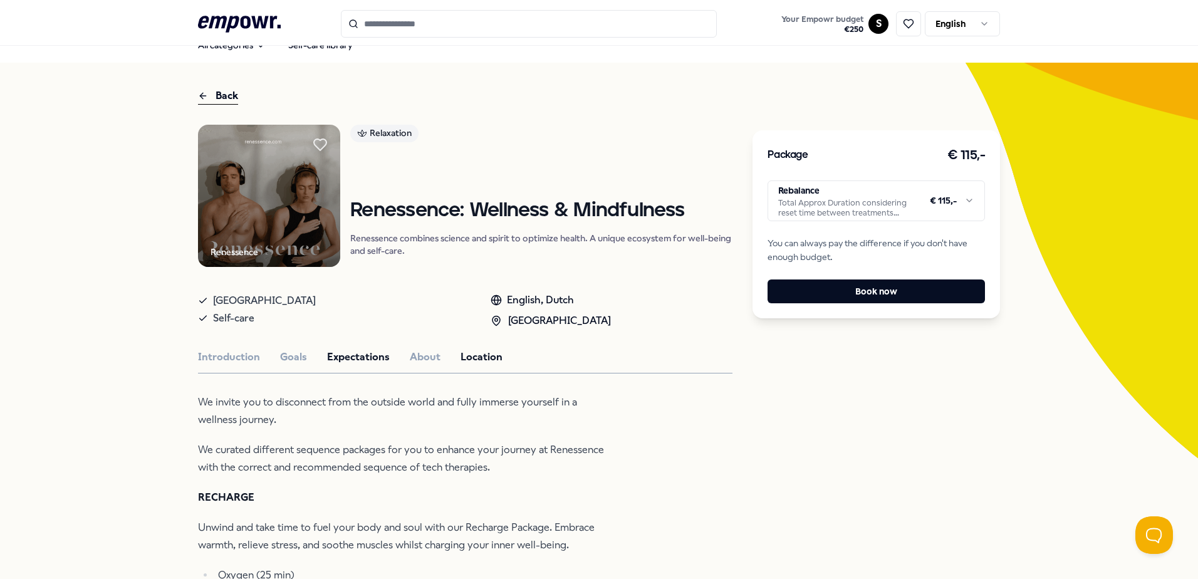
click at [483, 361] on button "Location" at bounding box center [481, 357] width 42 height 16
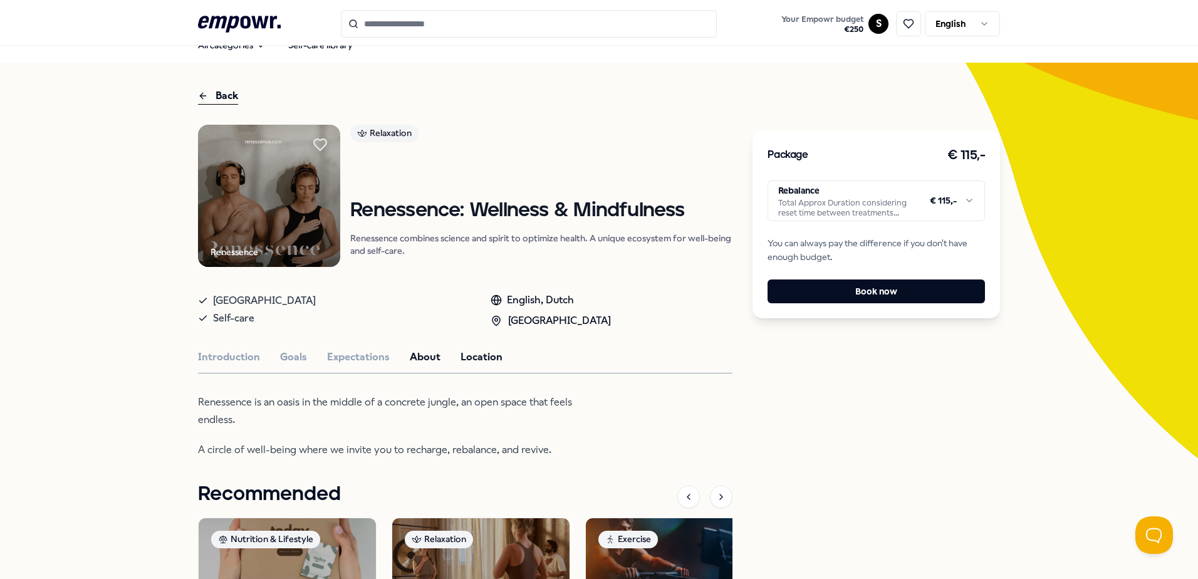
click at [415, 357] on button "About" at bounding box center [425, 357] width 31 height 16
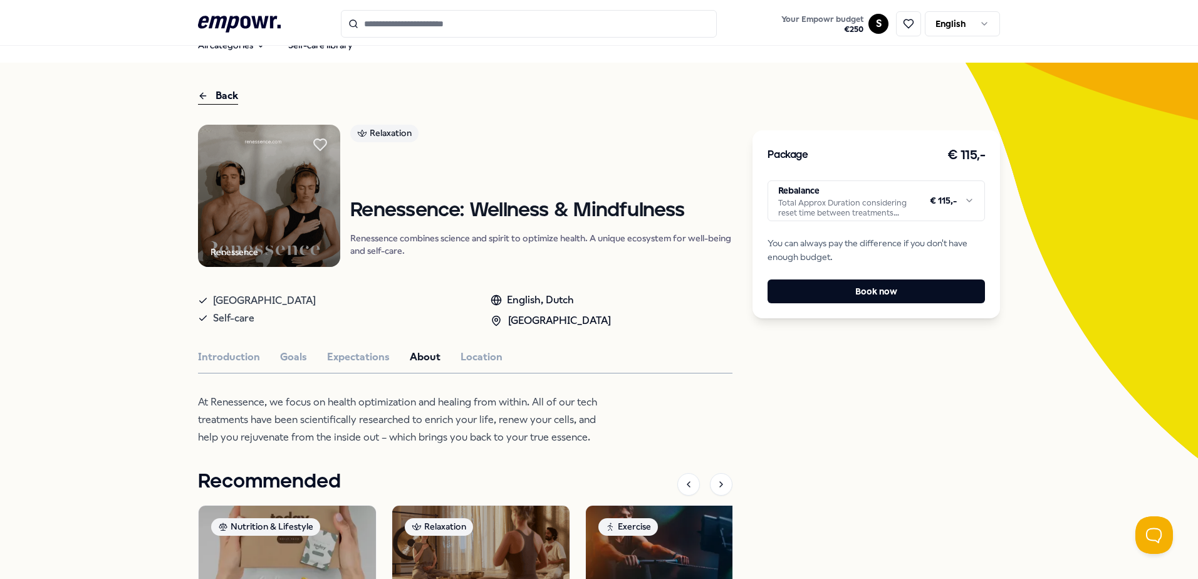
scroll to position [81, 0]
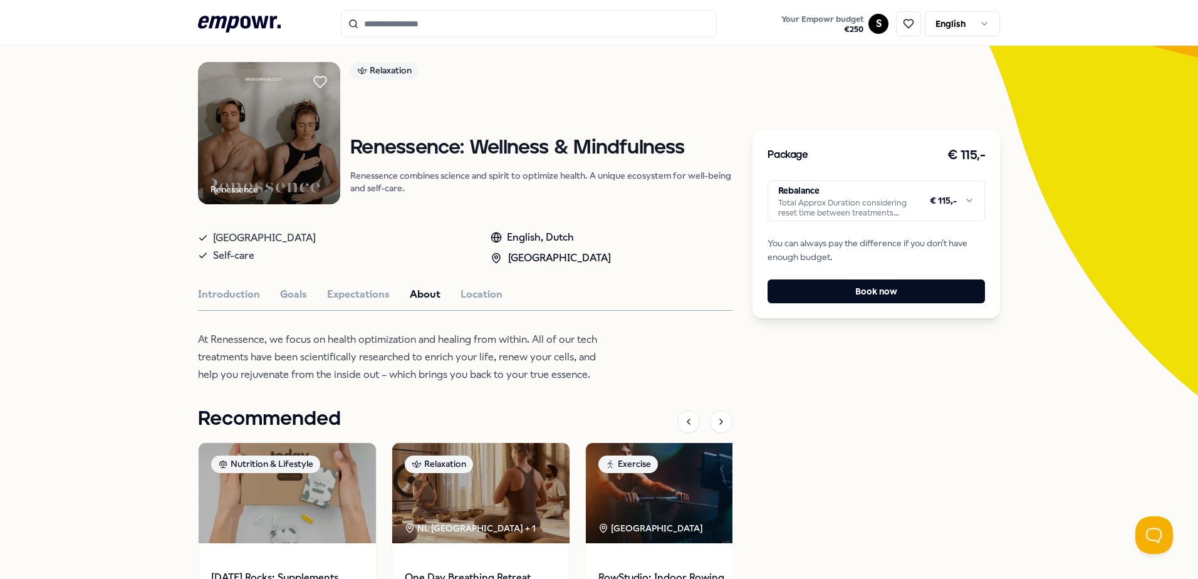
click at [256, 91] on img at bounding box center [269, 133] width 142 height 142
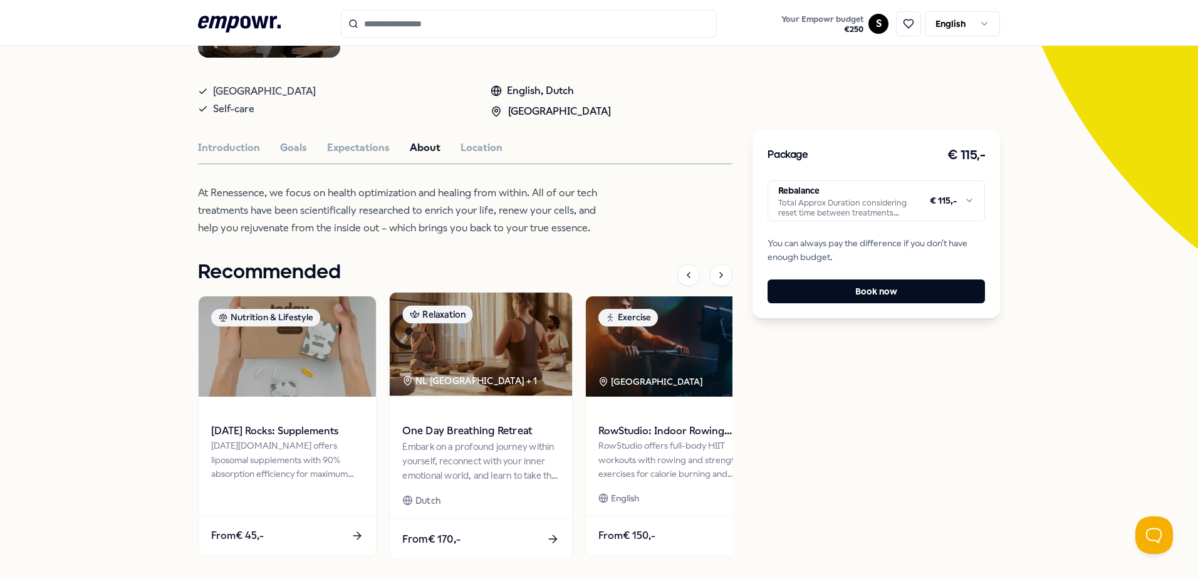
scroll to position [116, 0]
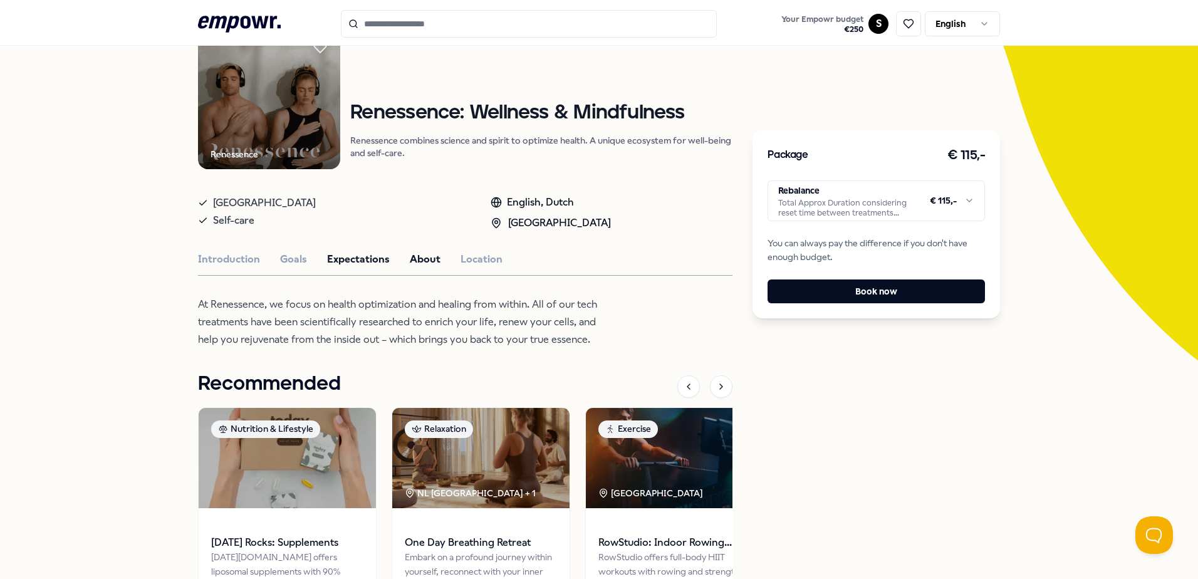
click at [371, 264] on button "Expectations" at bounding box center [358, 259] width 63 height 16
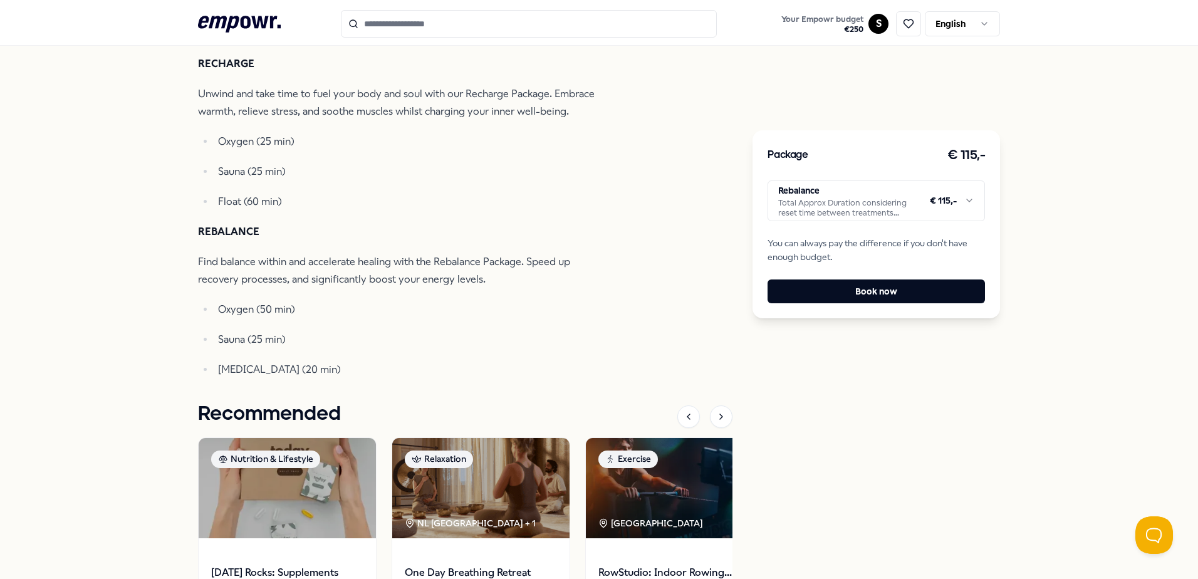
scroll to position [429, 0]
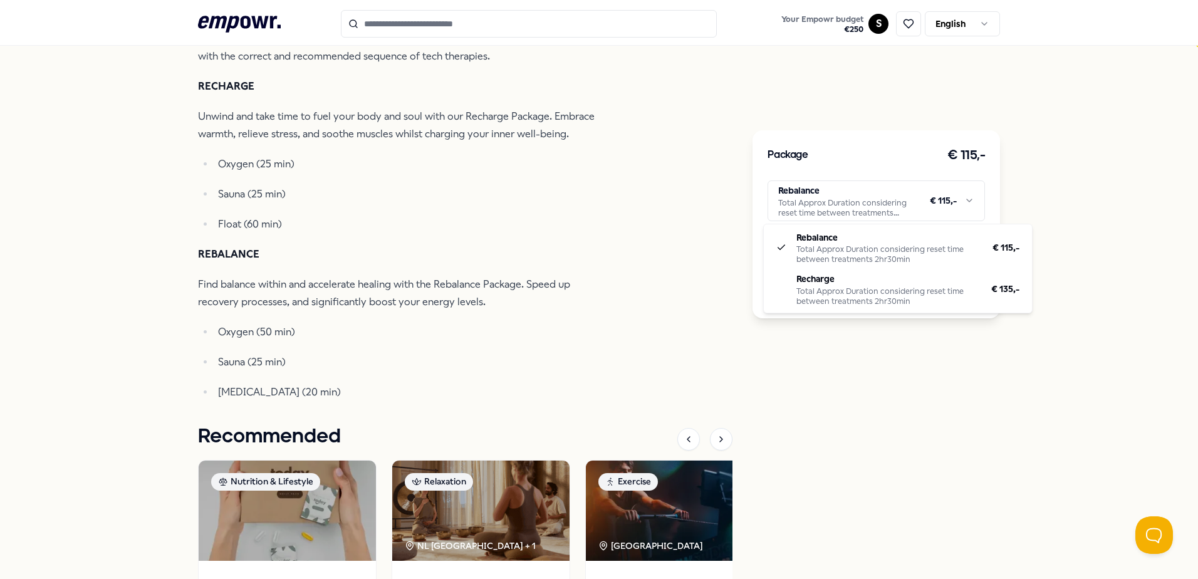
click at [894, 202] on html ".empowr-logo_svg__cls-1{fill:#03032f} Your Empowr budget € 250 S English All ca…" at bounding box center [599, 289] width 1198 height 579
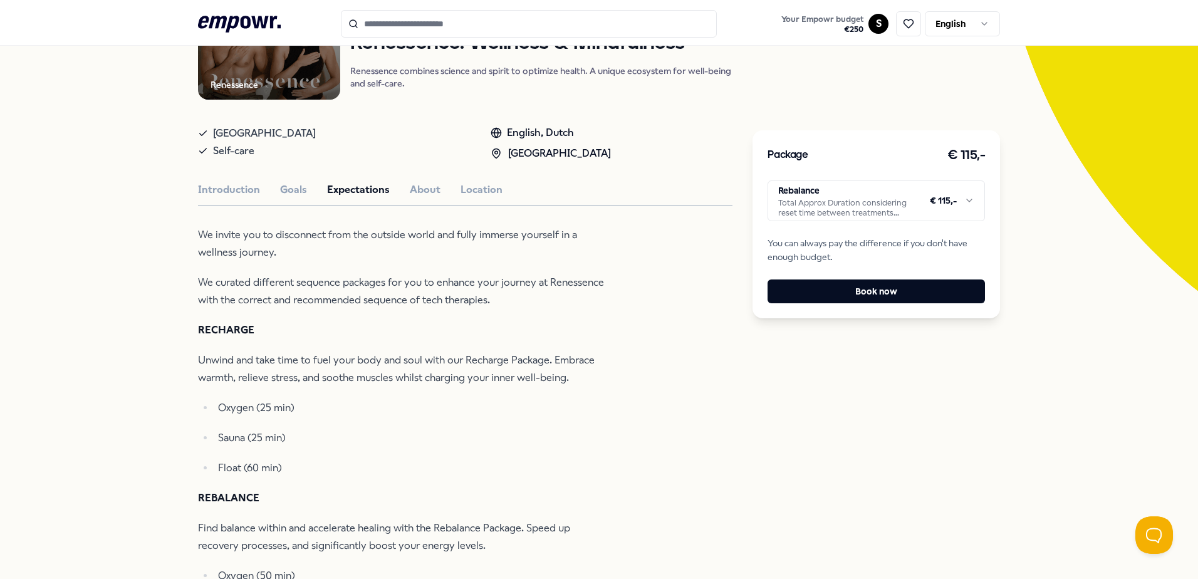
scroll to position [179, 0]
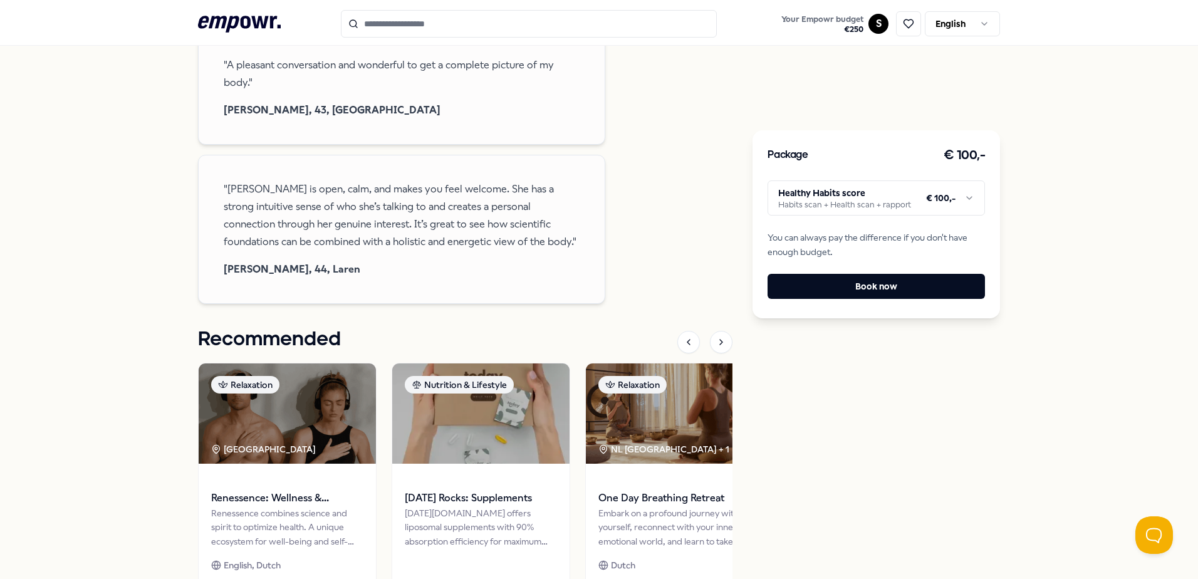
scroll to position [814, 0]
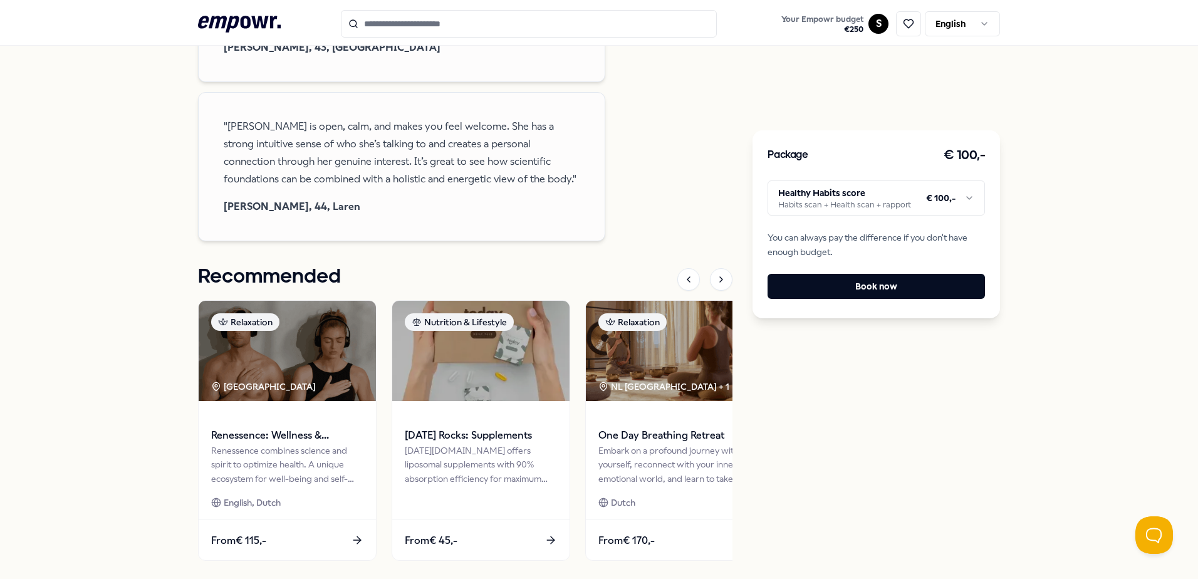
click at [942, 197] on html ".empowr-logo_svg__cls-1{fill:#03032f} Your Empowr budget € 250 S English All ca…" at bounding box center [599, 289] width 1198 height 579
click at [873, 281] on button "Book now" at bounding box center [875, 286] width 217 height 25
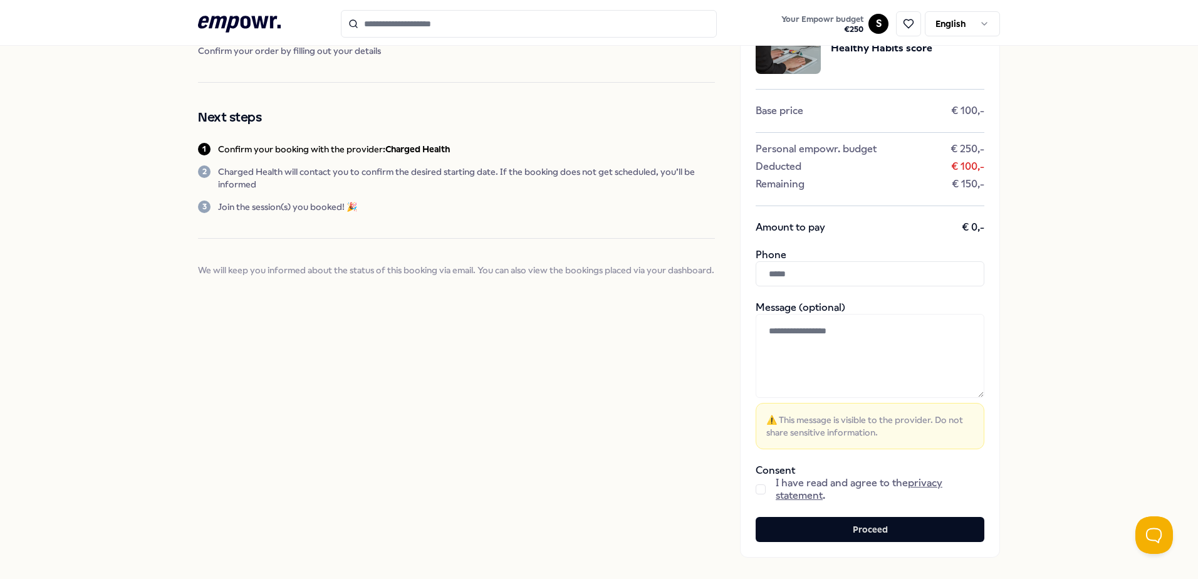
scroll to position [153, 0]
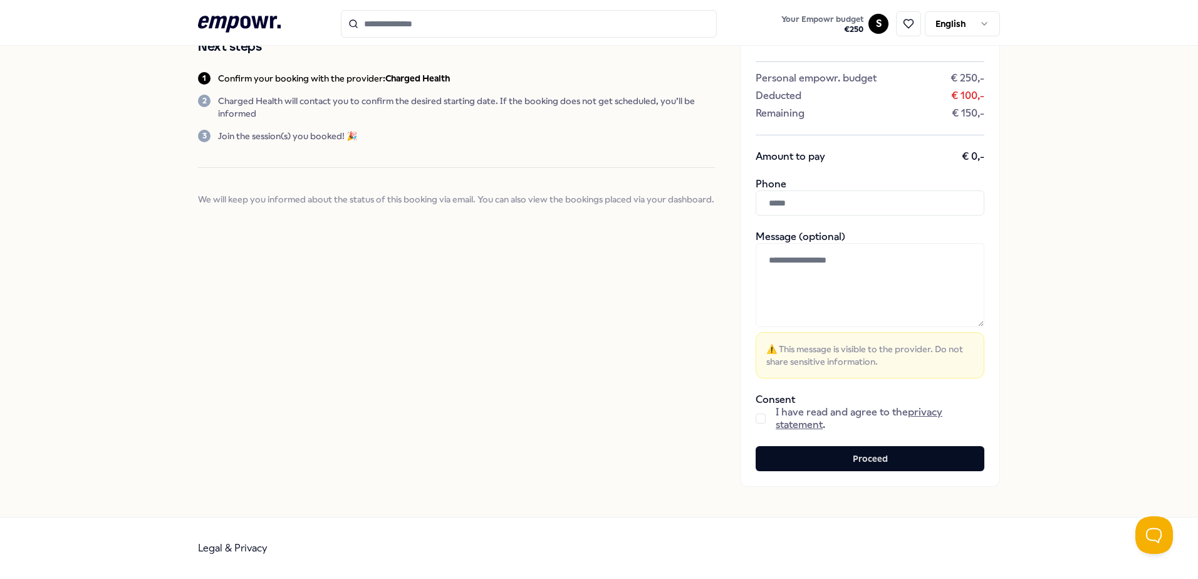
click at [757, 421] on button "button" at bounding box center [761, 418] width 10 height 10
click at [793, 194] on input "text" at bounding box center [870, 202] width 229 height 25
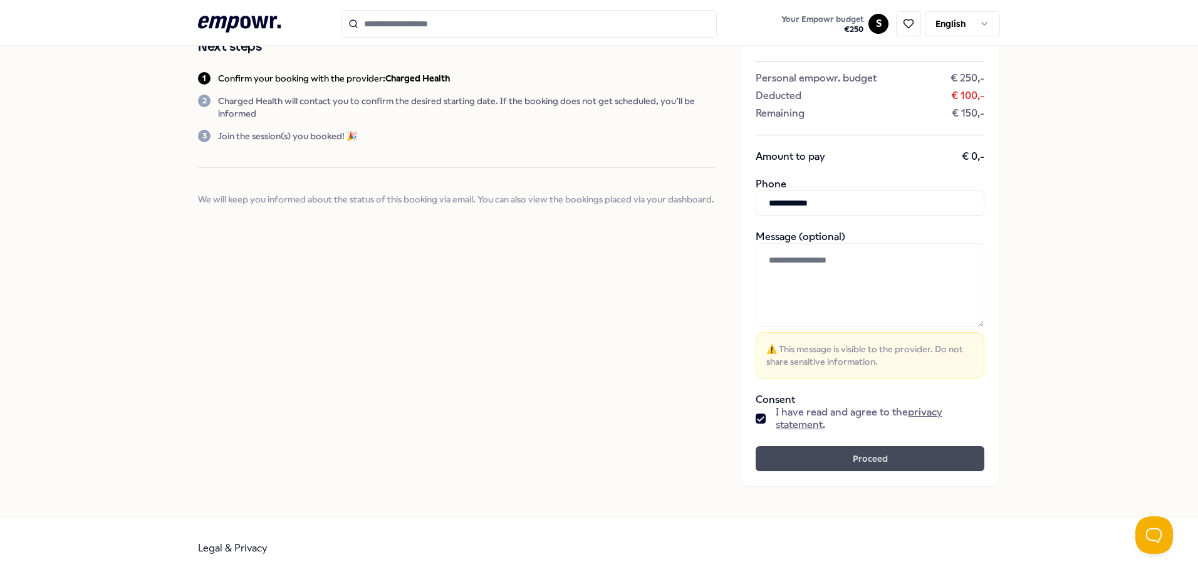
type input "**********"
click at [860, 455] on button "Proceed" at bounding box center [870, 458] width 229 height 25
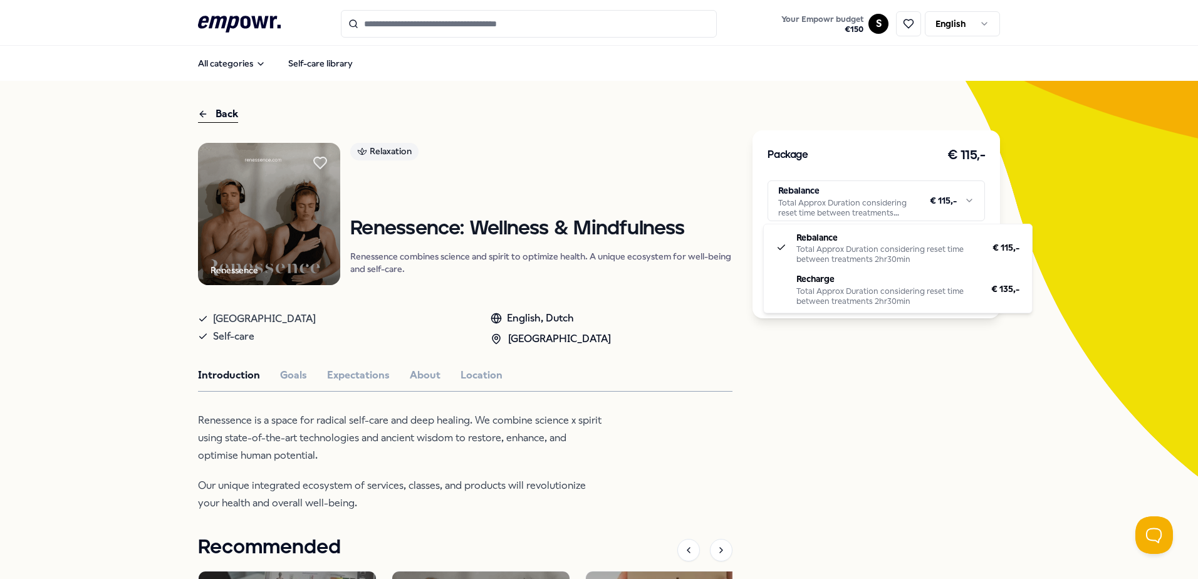
click at [861, 195] on html ".empowr-logo_svg__cls-1{fill:#03032f} Your Empowr budget € 150 S English All ca…" at bounding box center [599, 289] width 1198 height 579
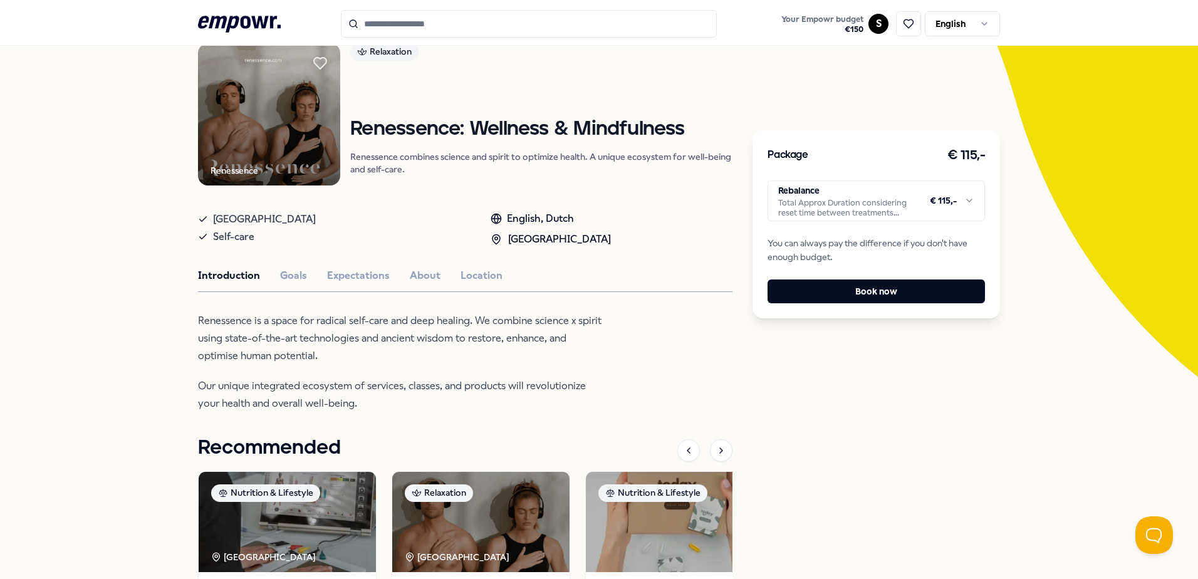
scroll to position [38, 0]
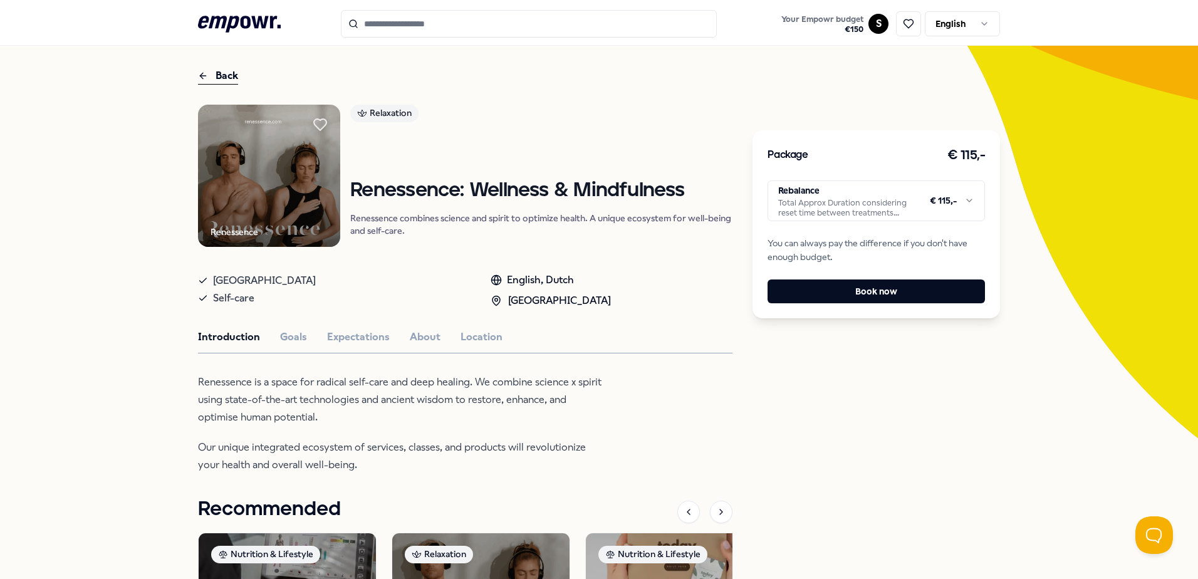
click at [319, 336] on div "Introduction Goals Expectations About Location" at bounding box center [465, 337] width 534 height 16
click at [283, 336] on button "Goals" at bounding box center [293, 337] width 27 height 16
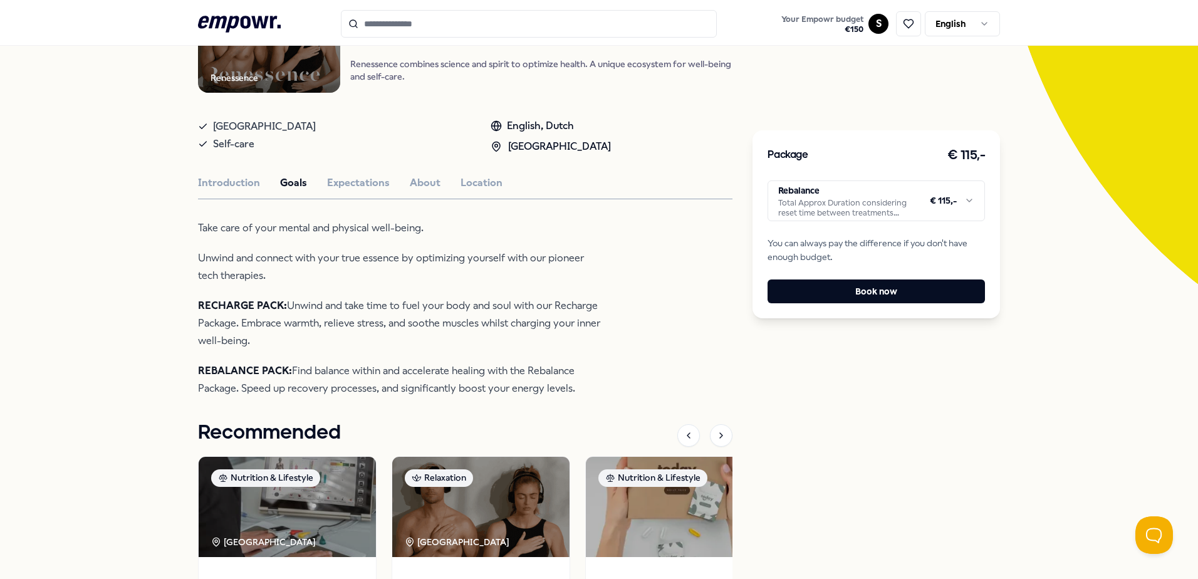
scroll to position [164, 0]
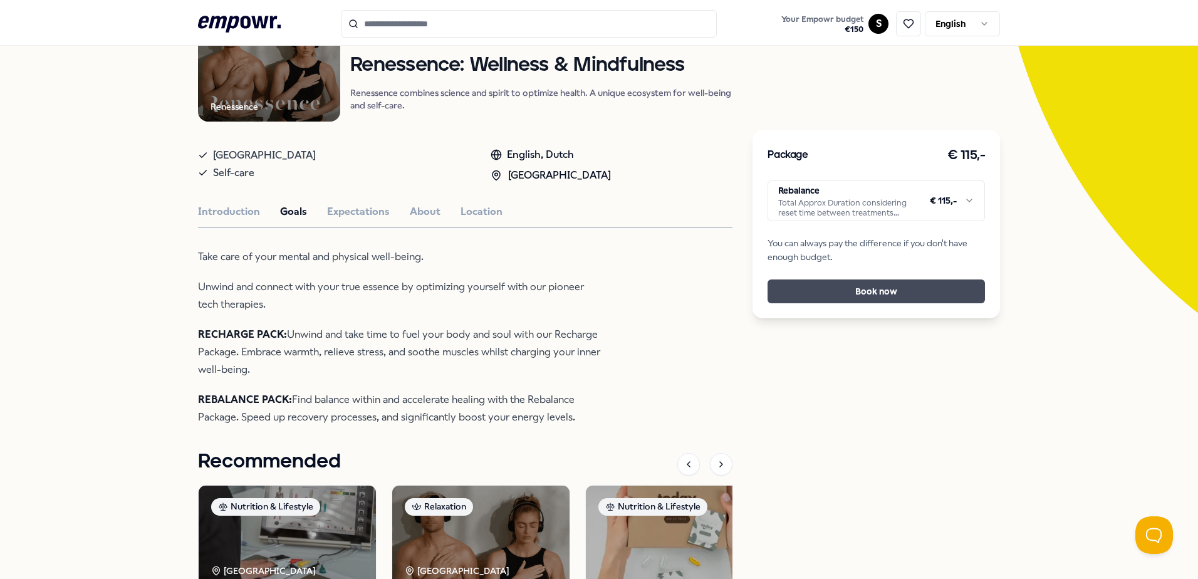
click at [886, 298] on button "Book now" at bounding box center [875, 291] width 217 height 24
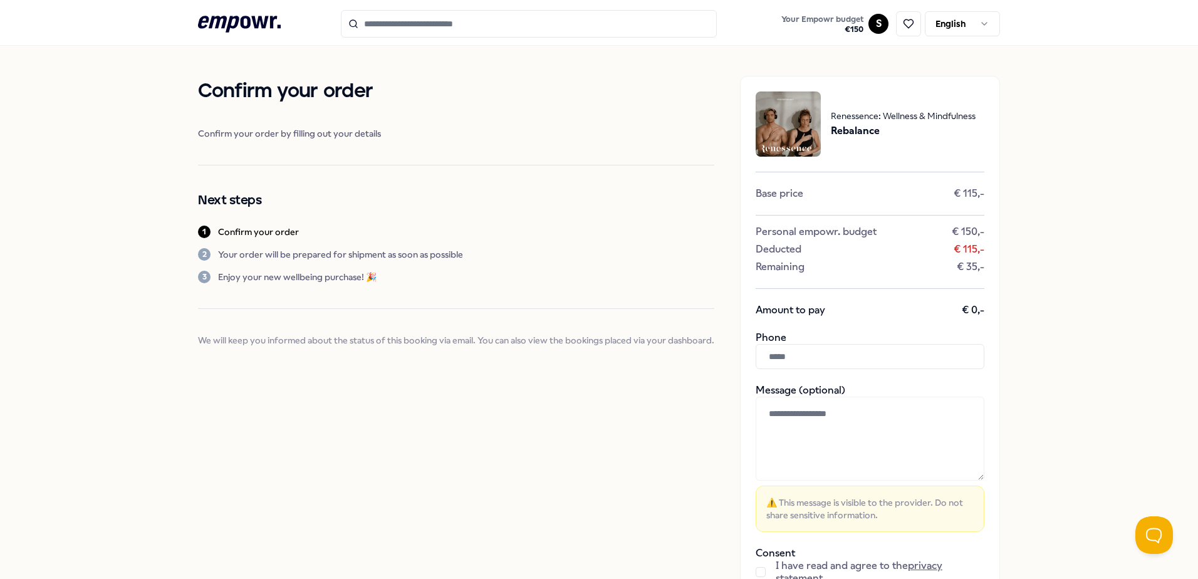
click at [856, 358] on input "text" at bounding box center [870, 356] width 229 height 25
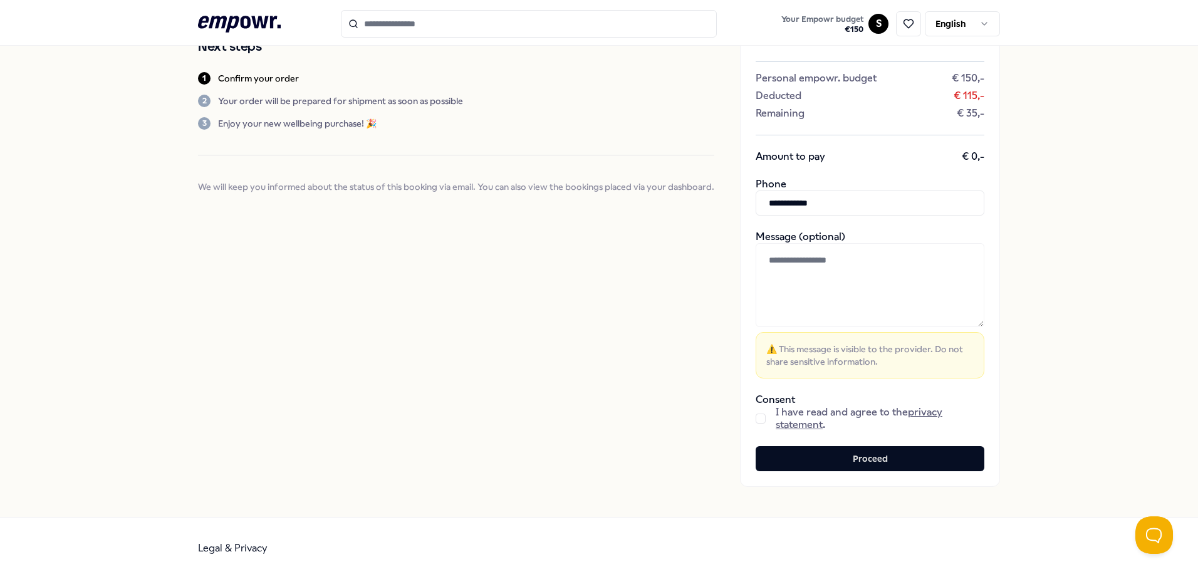
type input "**********"
click at [756, 419] on button "button" at bounding box center [761, 418] width 10 height 10
click at [850, 456] on button "Proceed" at bounding box center [870, 458] width 229 height 25
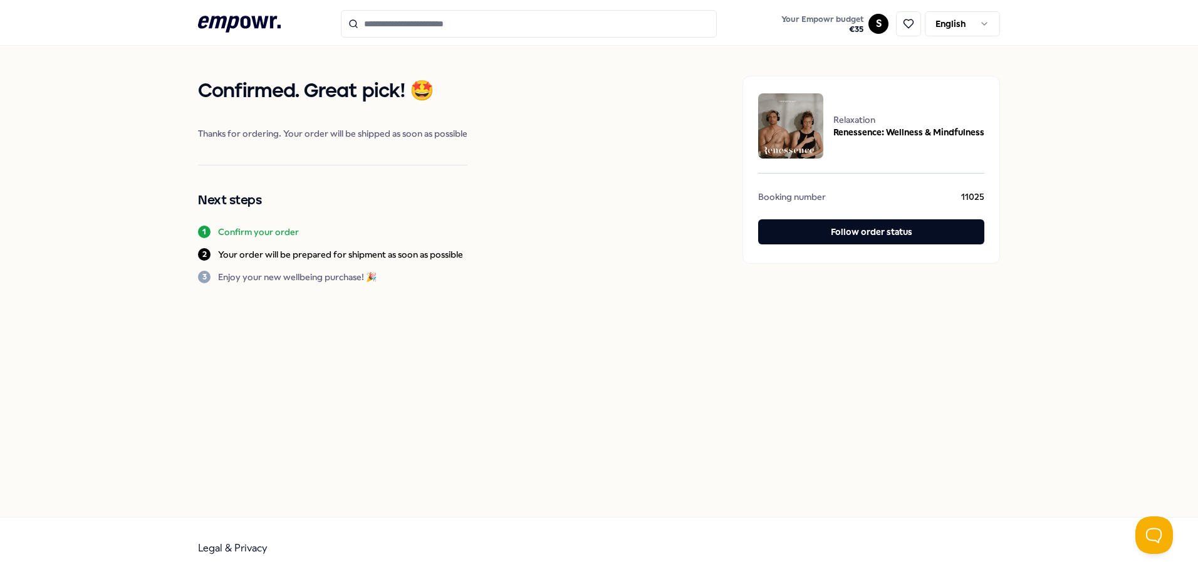
drag, startPoint x: 285, startPoint y: 61, endPoint x: 257, endPoint y: 33, distance: 39.4
click at [283, 56] on div "Confirmed. Great pick! 🤩 Thanks for ordering. Your order will be shipped as soo…" at bounding box center [599, 179] width 802 height 267
click at [254, 29] on icon ".empowr-logo_svg__cls-1{fill:#03032f}" at bounding box center [239, 24] width 83 height 23
